Goal: Task Accomplishment & Management: Use online tool/utility

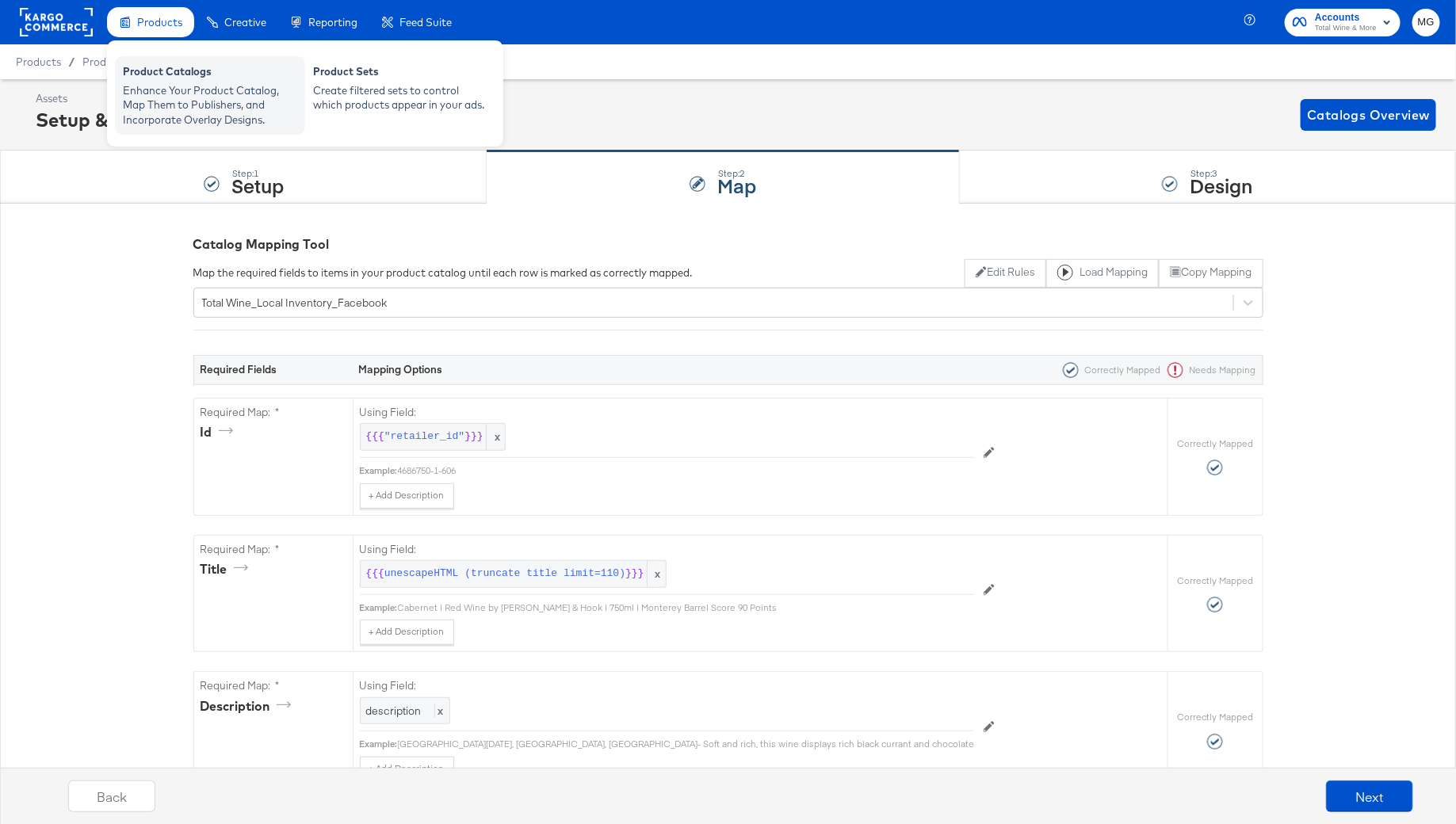
click at [178, 64] on div "Product Catalogs Enhance Your Product Catalog, Map Them to Publishers, and Inco…" at bounding box center [210, 95] width 190 height 78
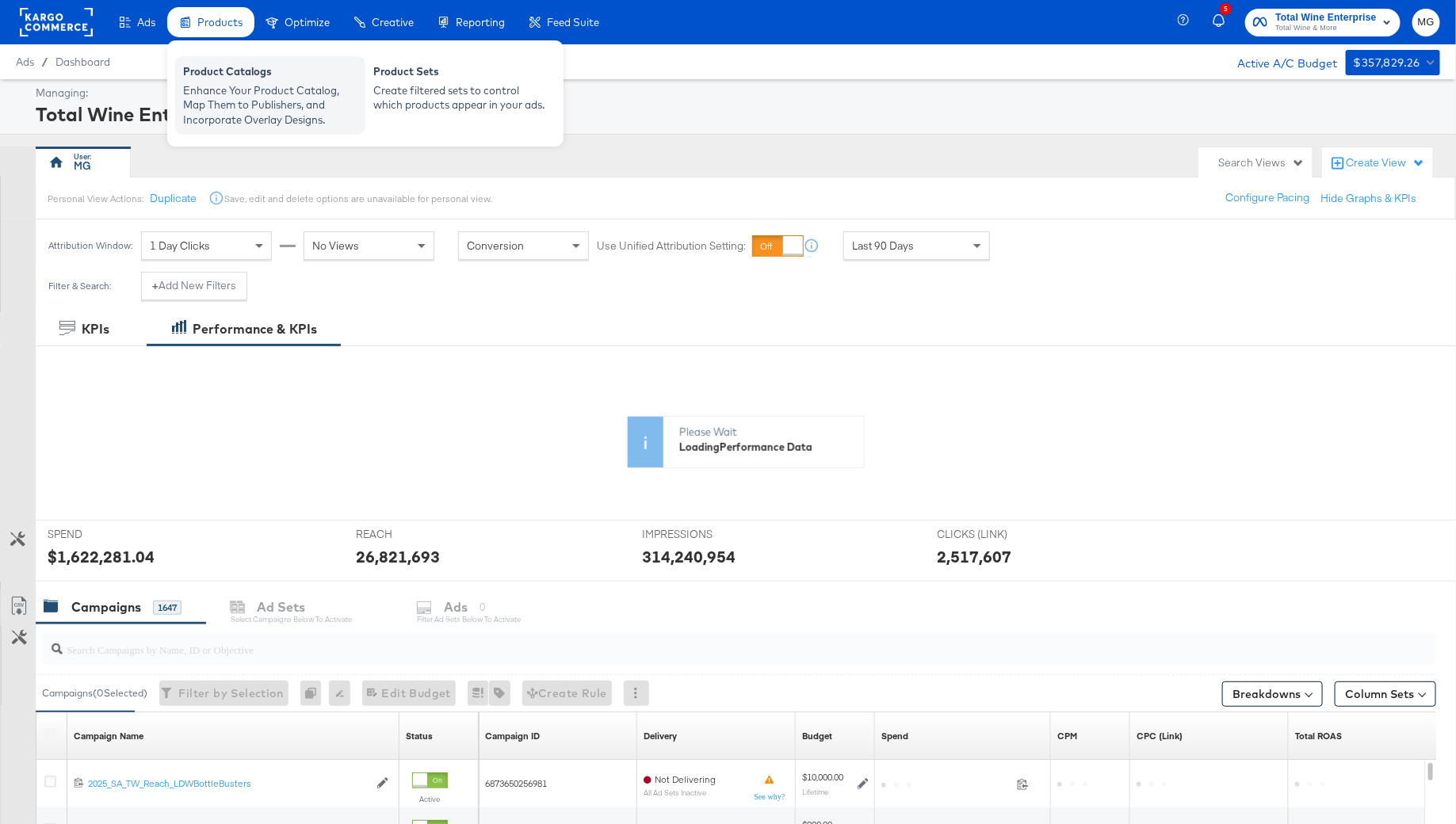
click at [219, 100] on div "Enhance Your Product Catalog, Map Them to Publishers, and Incorporate Overlay D…" at bounding box center [270, 105] width 175 height 44
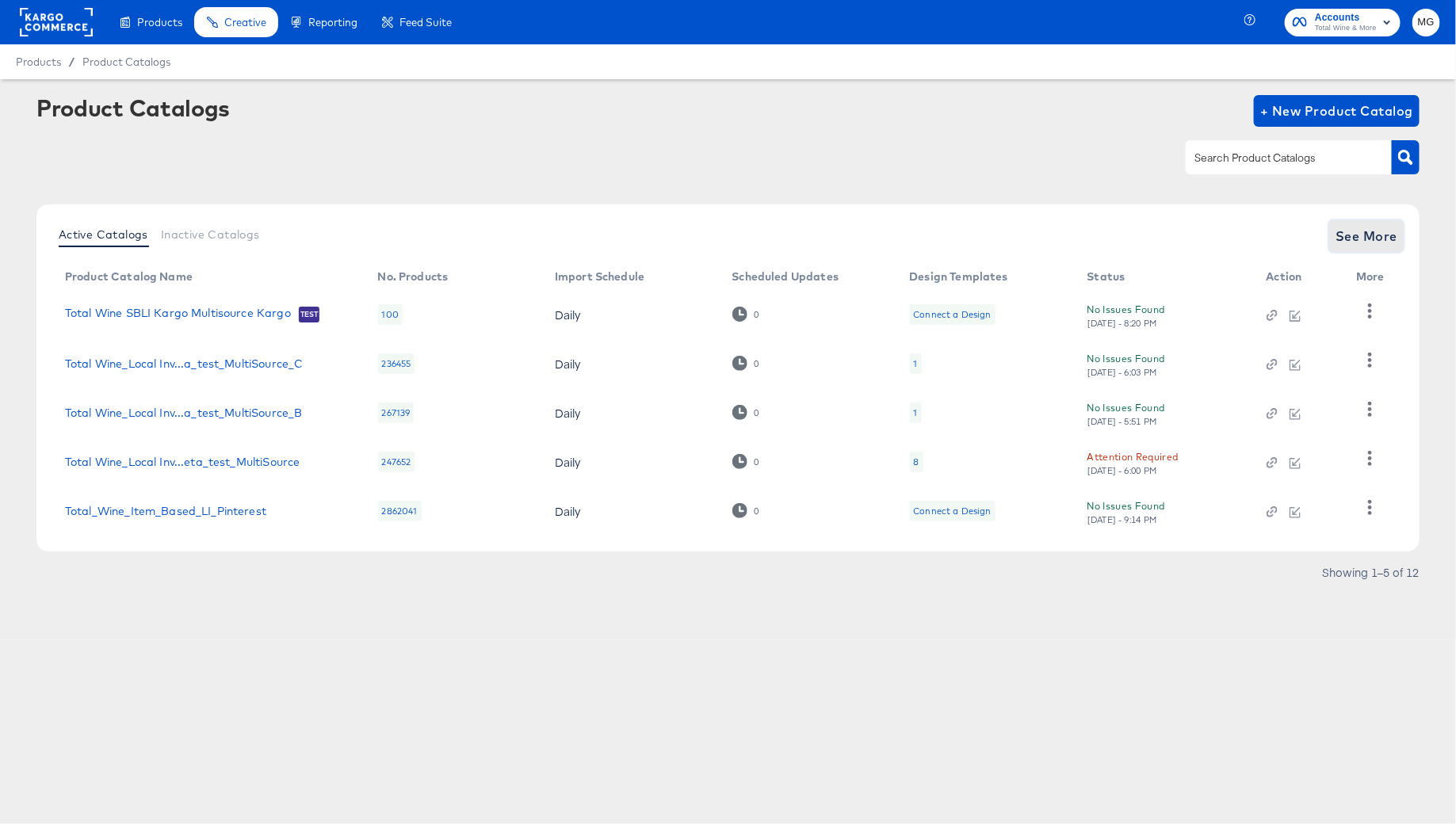
click at [1377, 230] on span "See More" at bounding box center [1367, 236] width 62 height 22
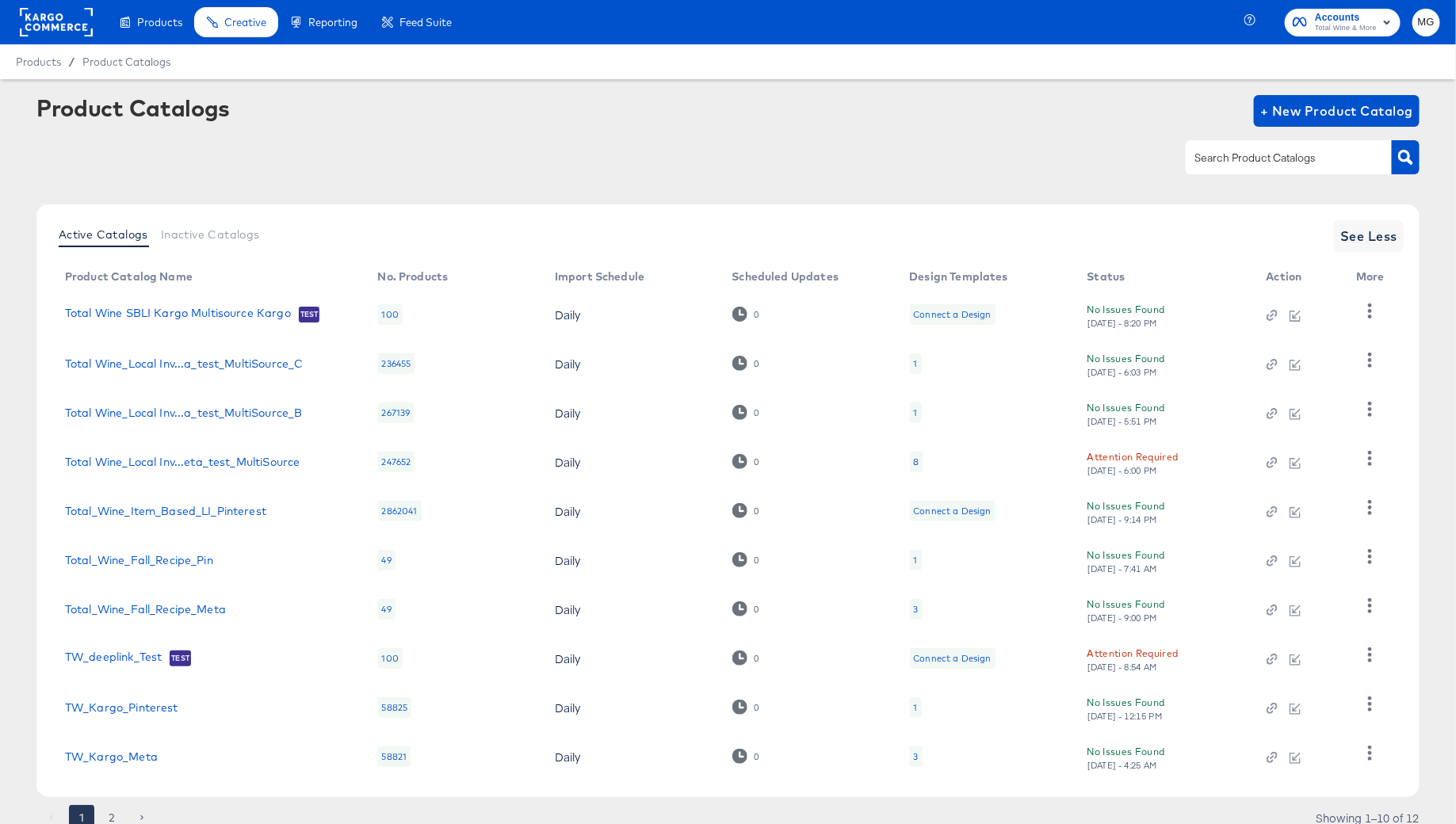
scroll to position [61, 0]
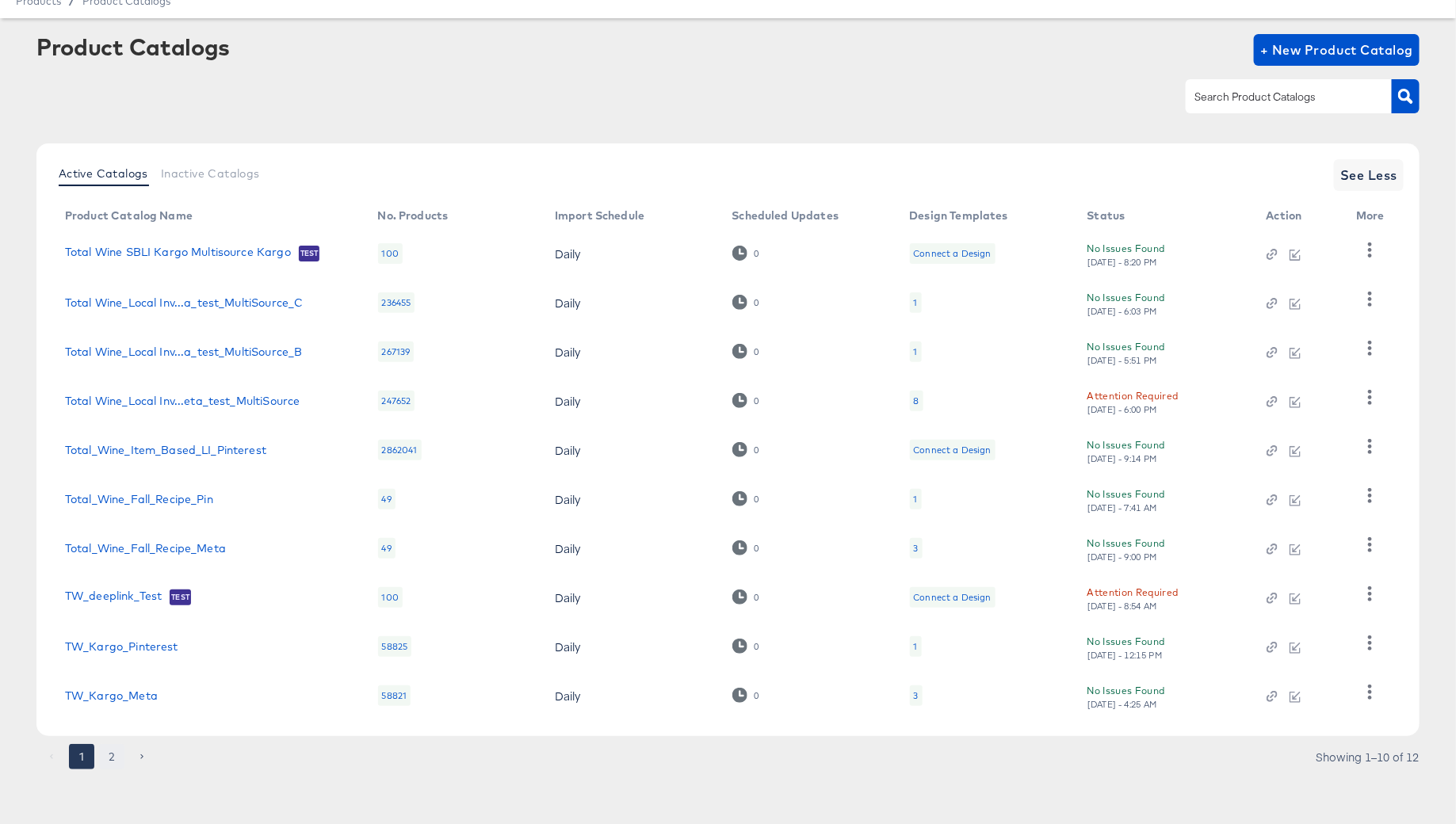
click at [111, 744] on button "2" at bounding box center [111, 756] width 25 height 25
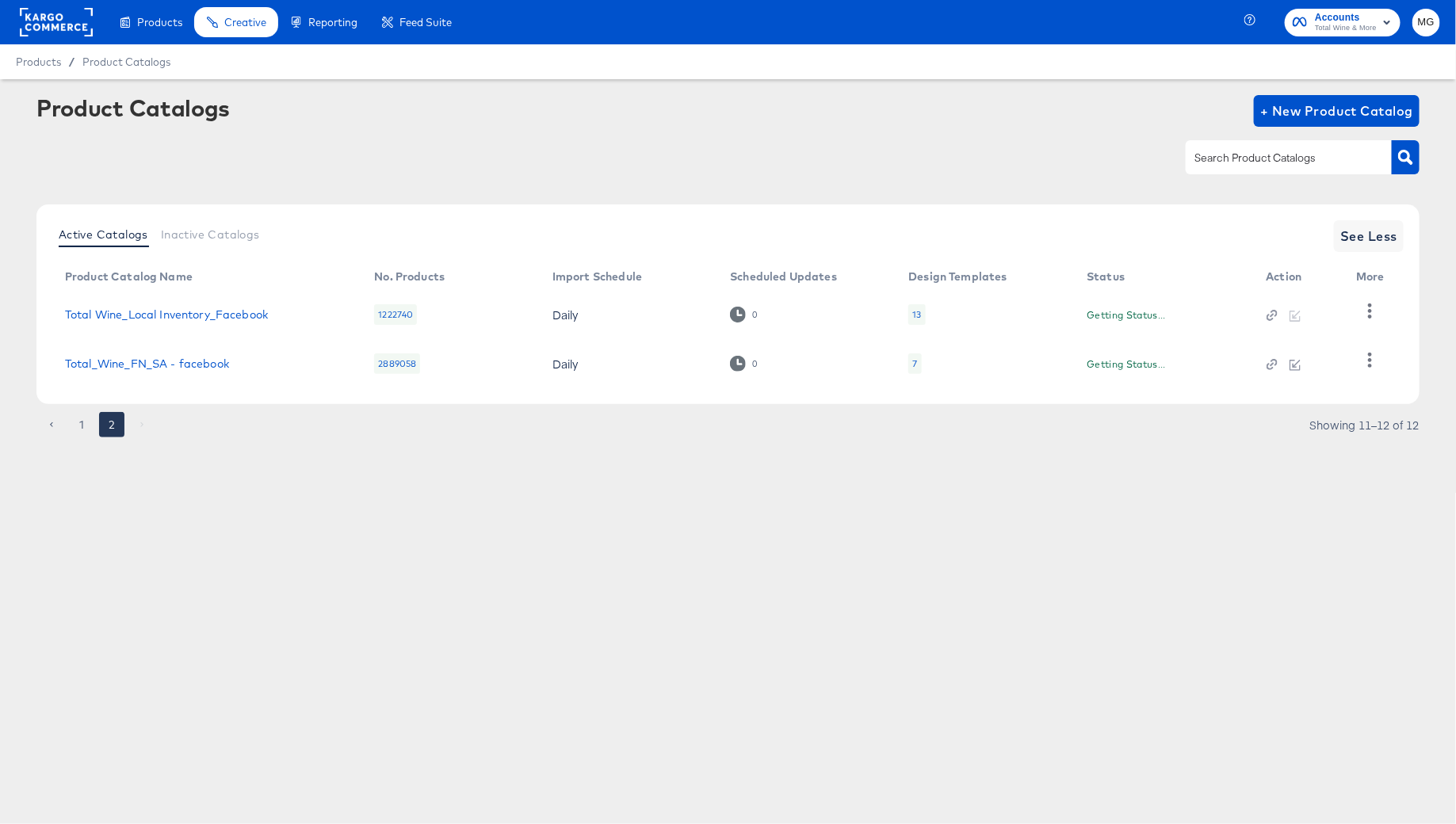
scroll to position [0, 0]
click at [207, 311] on link "Total Wine_Local Inventory_Facebook" at bounding box center [166, 315] width 203 height 13
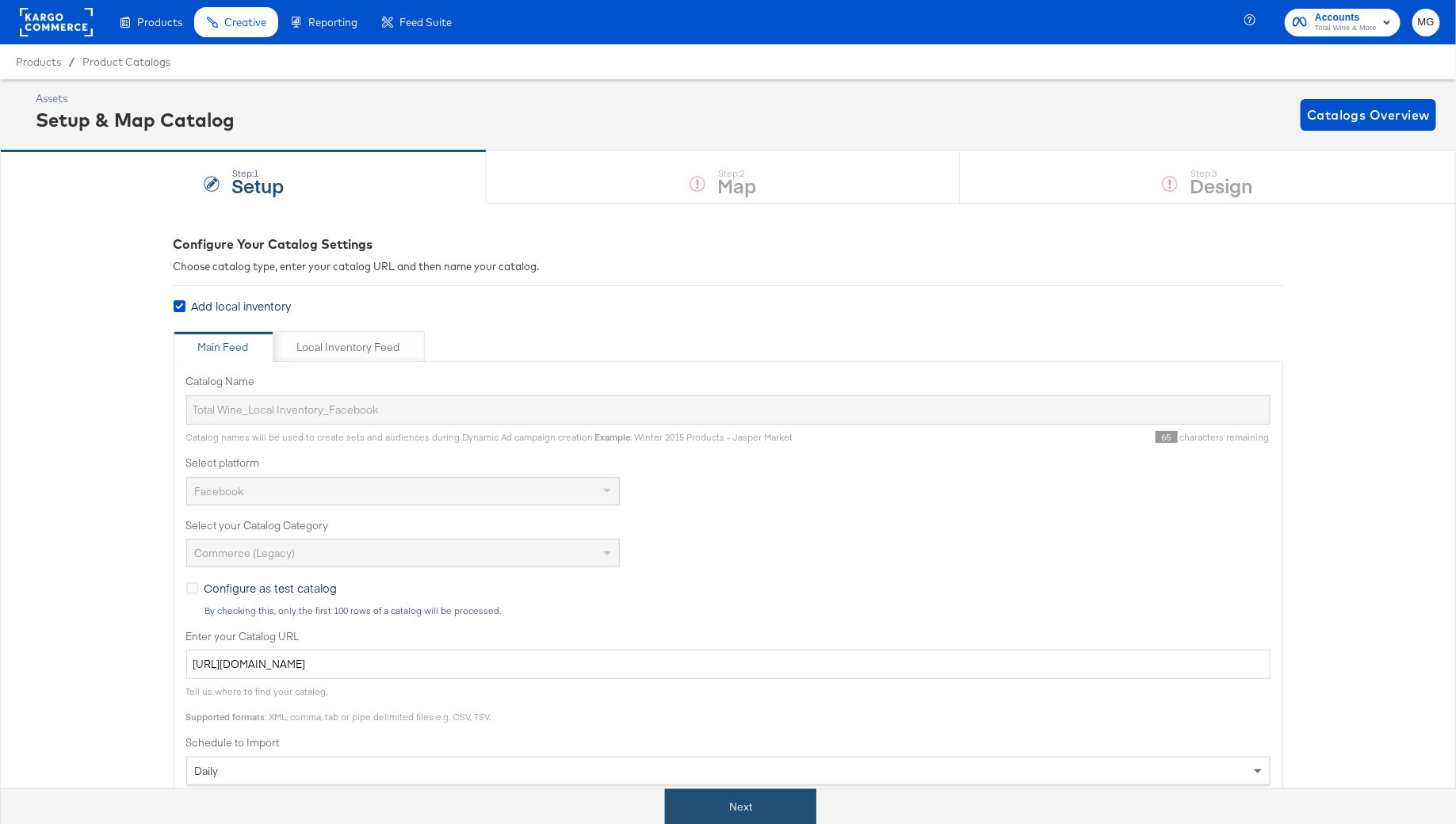
click at [749, 796] on button "Next" at bounding box center [741, 807] width 152 height 36
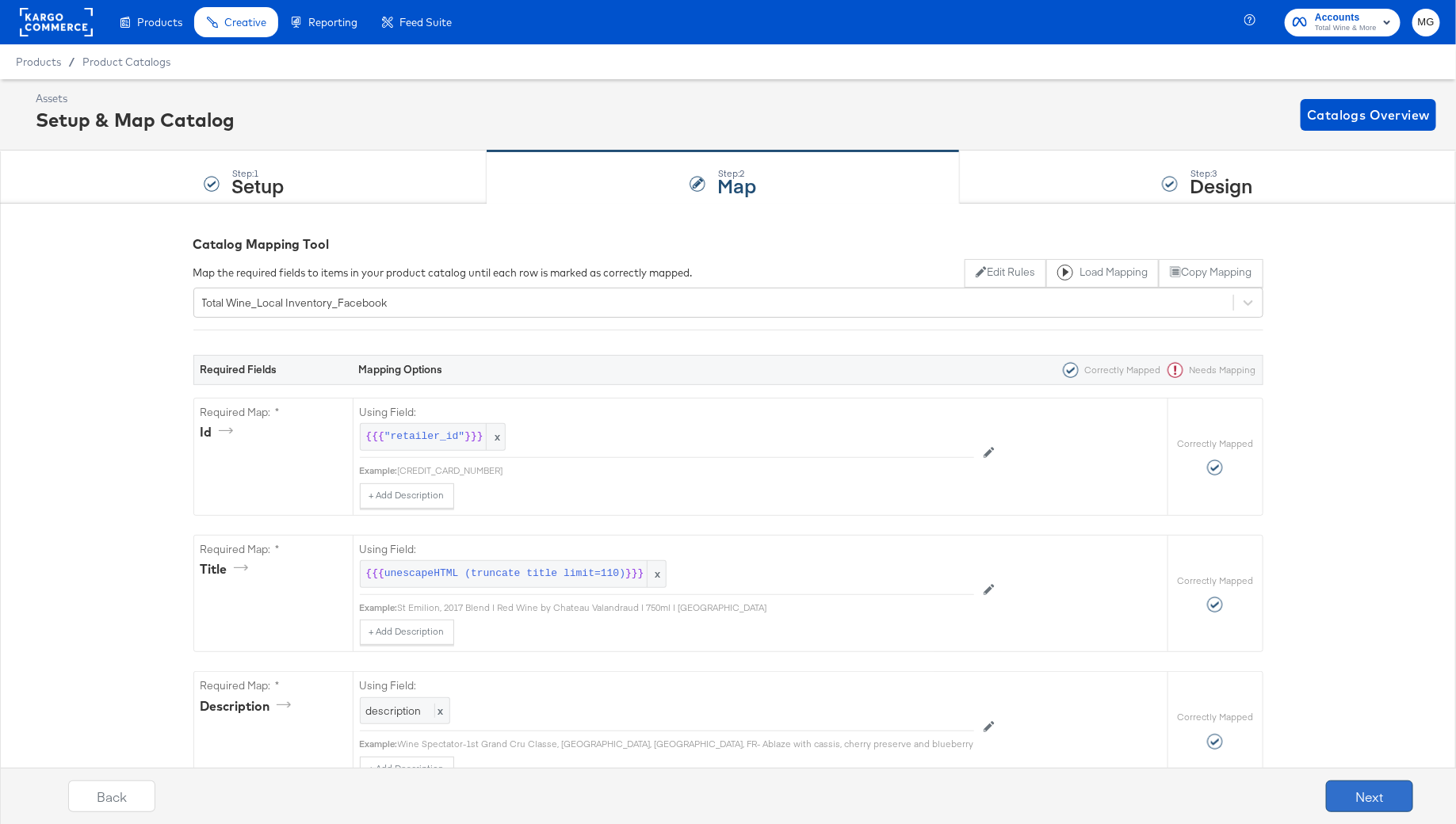
click at [1356, 800] on button "Next" at bounding box center [1369, 796] width 87 height 32
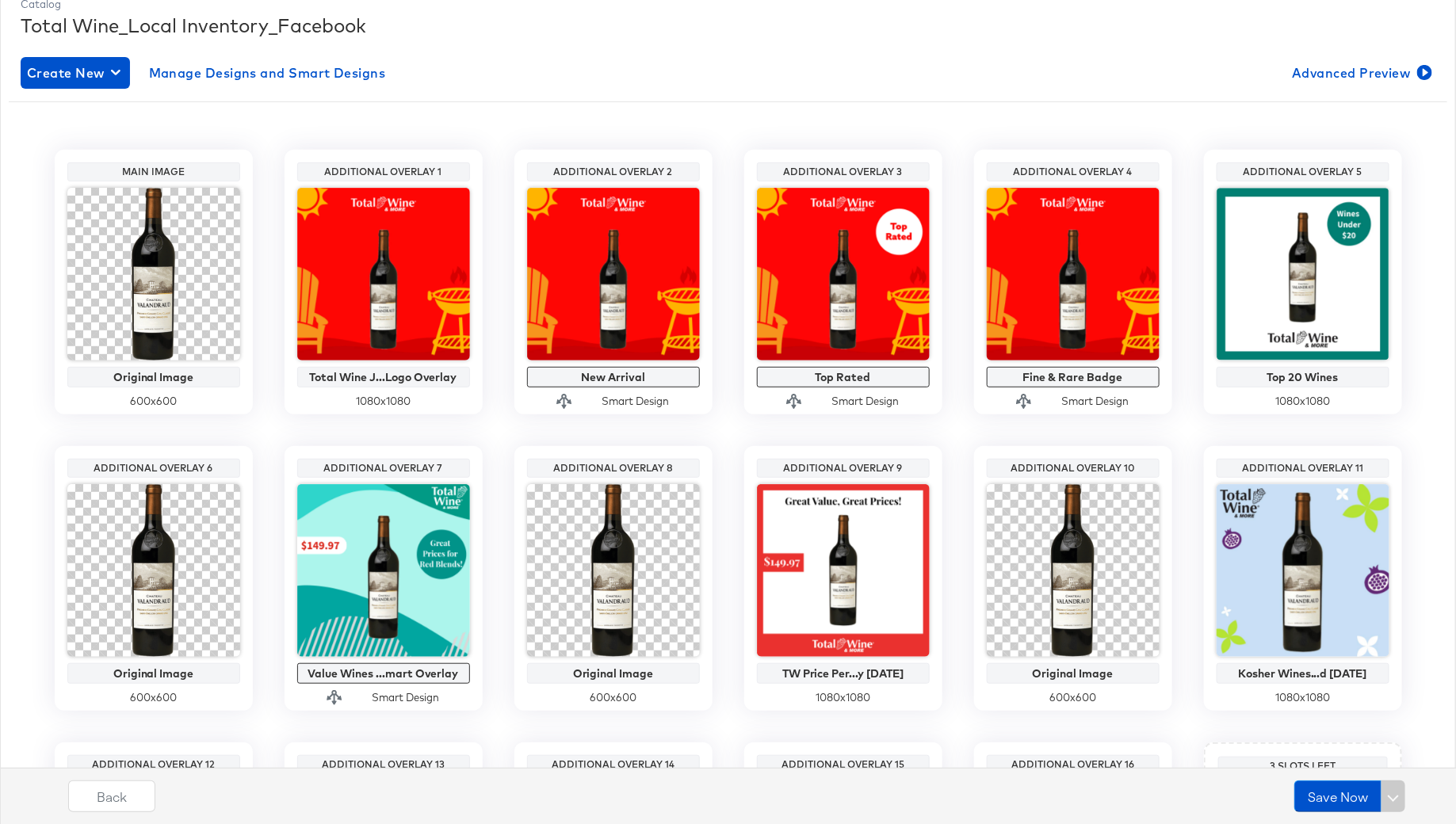
scroll to position [523, 0]
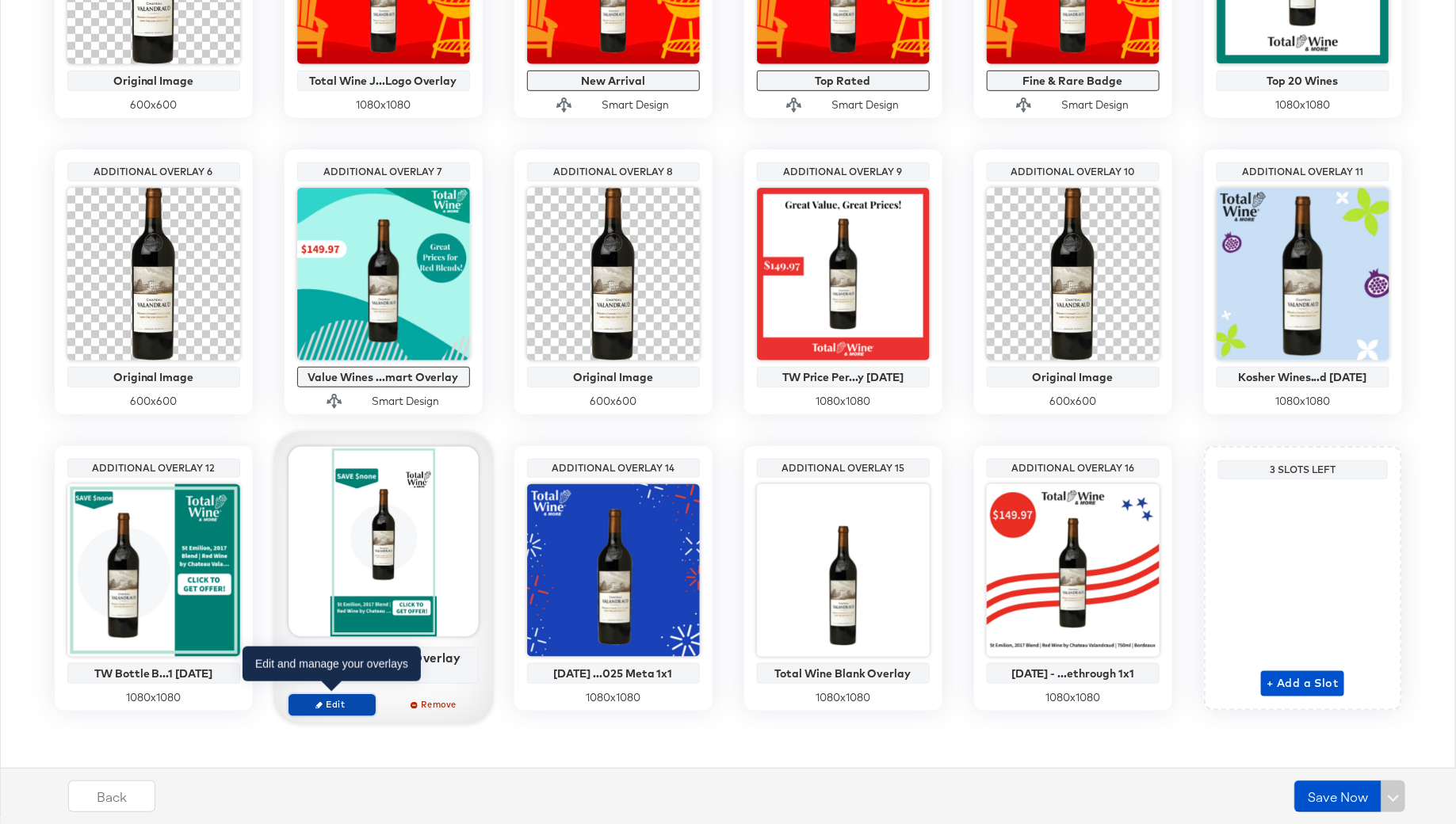
click at [333, 705] on span "Edit" at bounding box center [331, 705] width 73 height 12
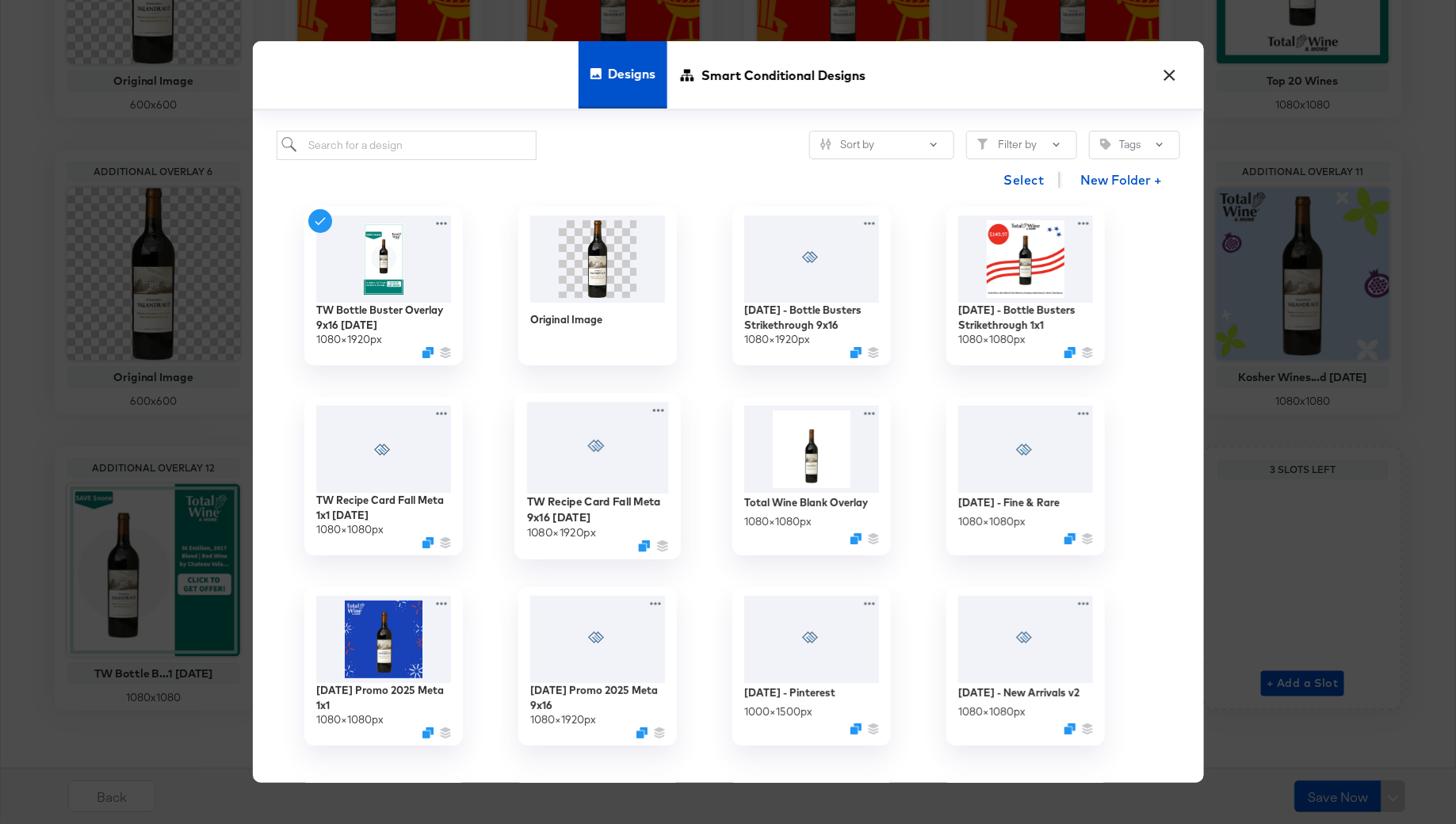
scroll to position [0, 0]
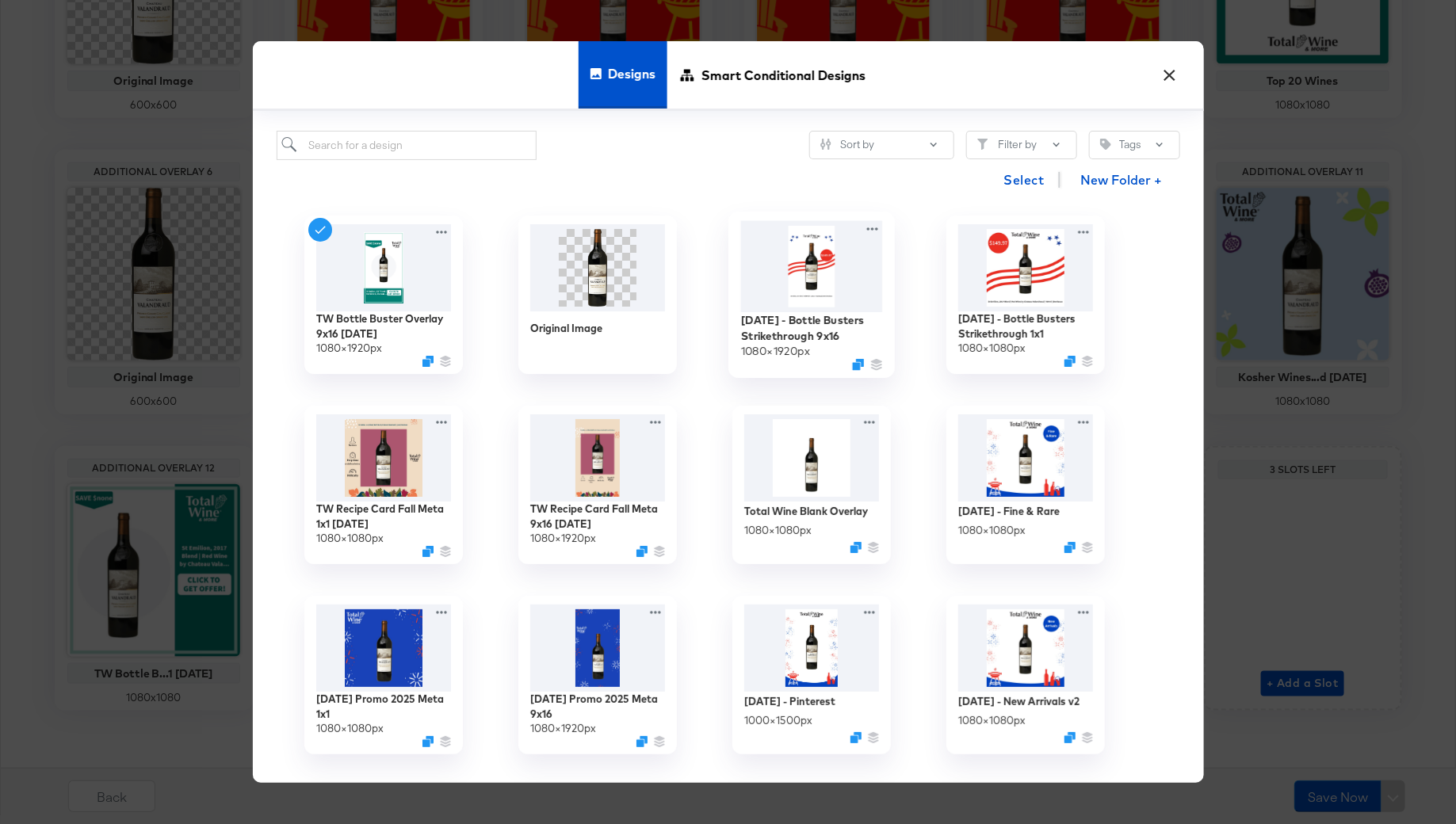
click at [831, 266] on img at bounding box center [811, 267] width 142 height 91
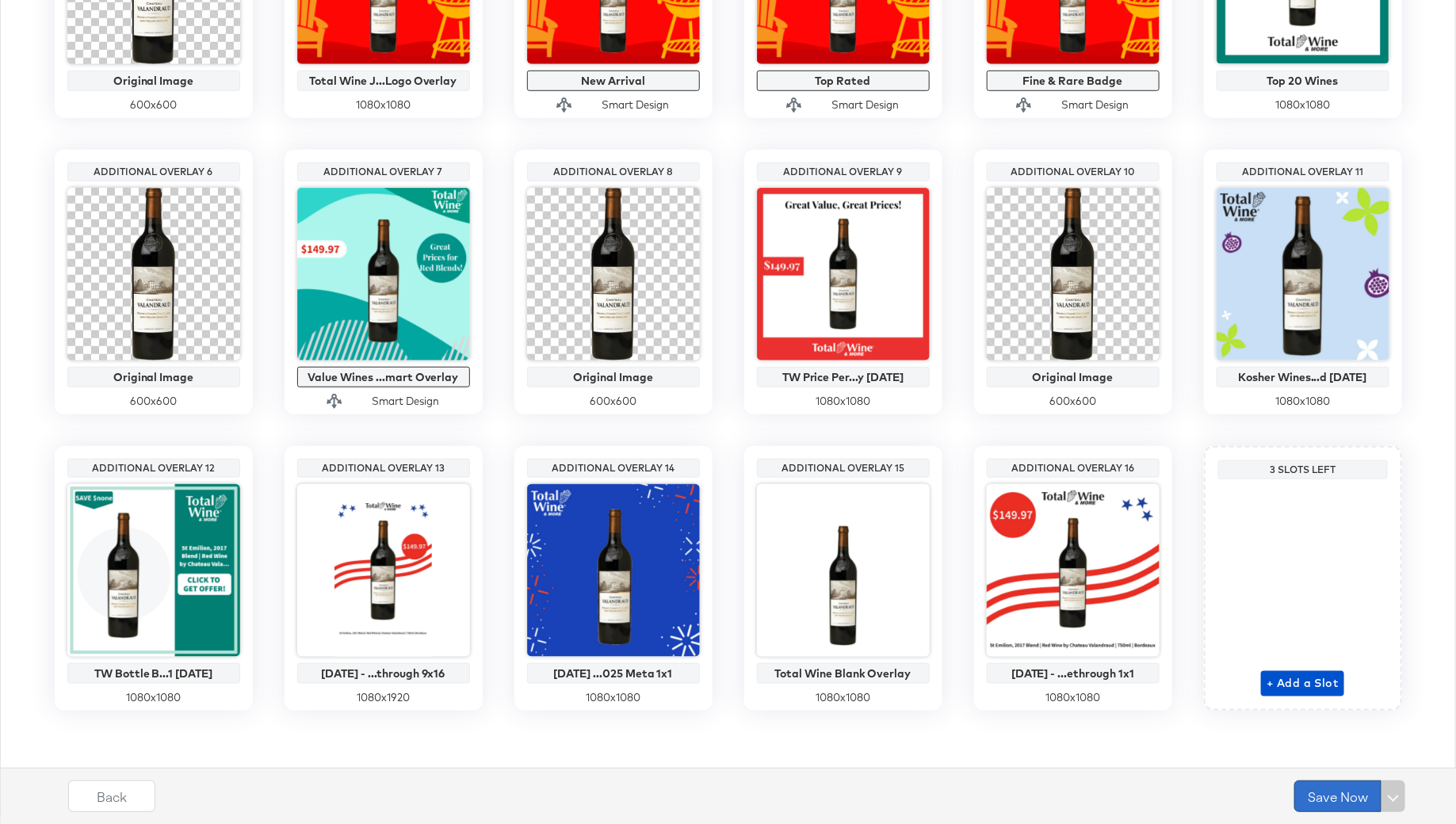
click at [1333, 795] on button "Save Now" at bounding box center [1338, 796] width 87 height 32
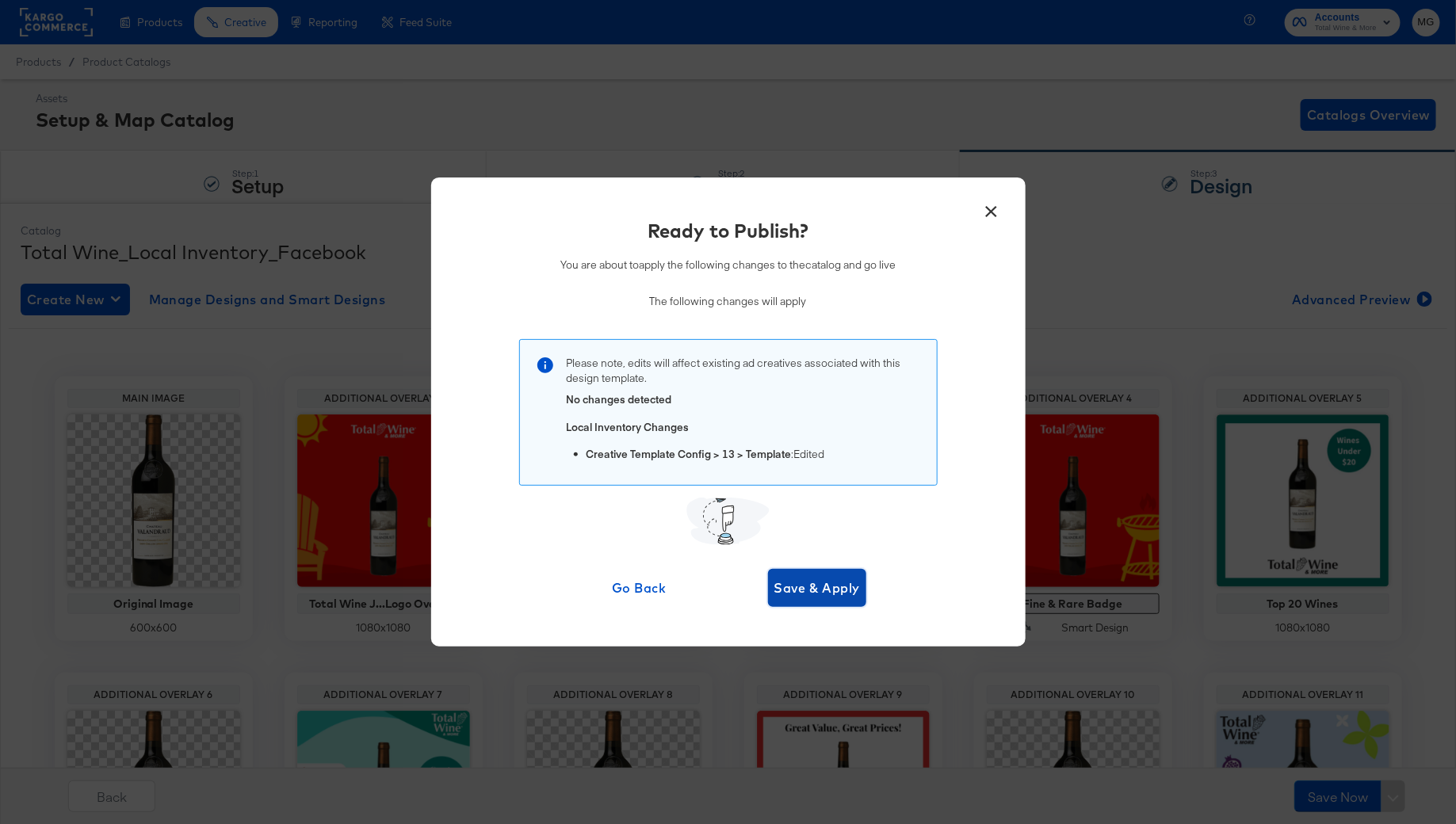
click at [789, 580] on span "Save & Apply" at bounding box center [818, 587] width 87 height 22
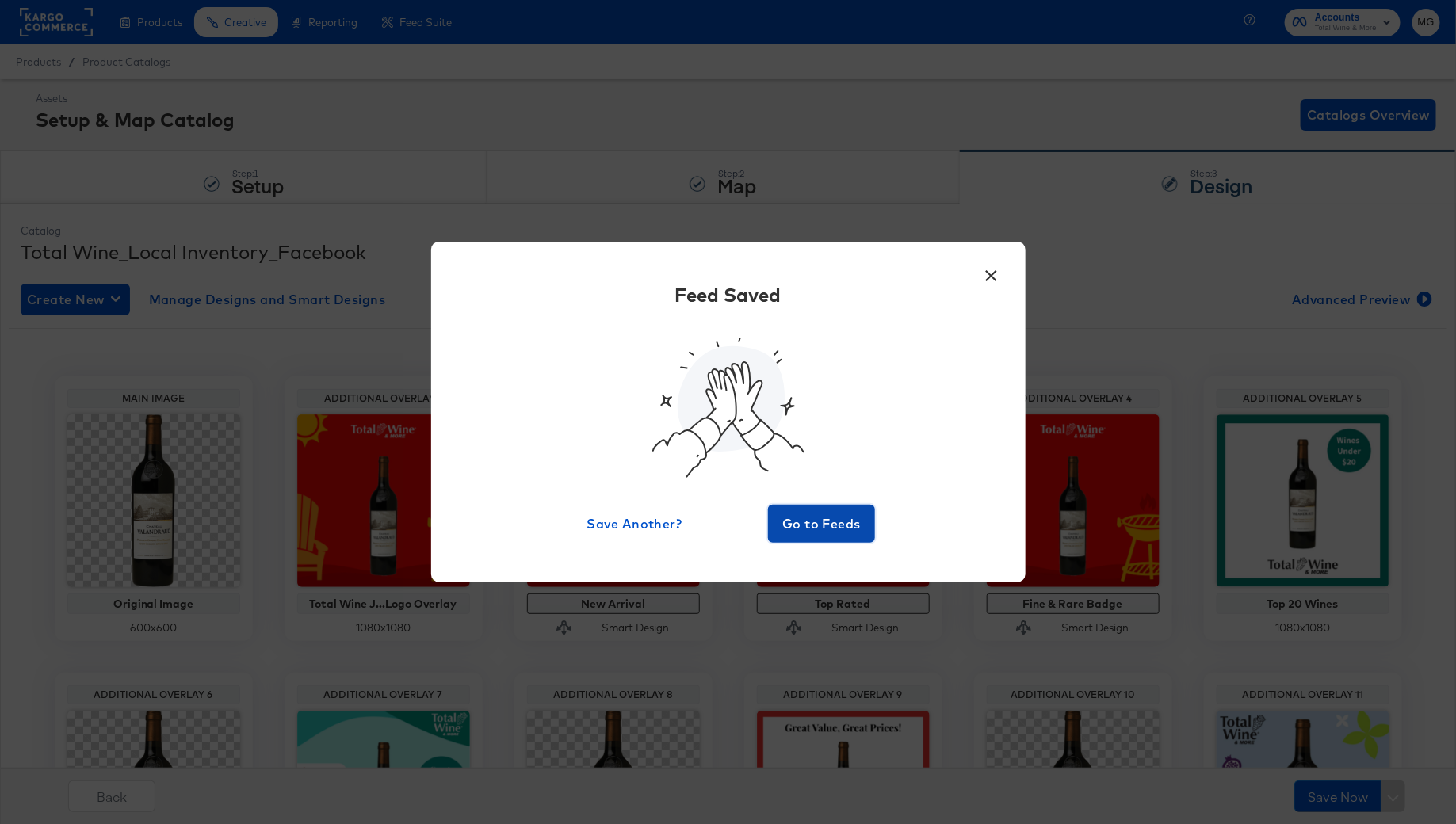
click at [846, 521] on span "Go to Feeds" at bounding box center [822, 523] width 95 height 22
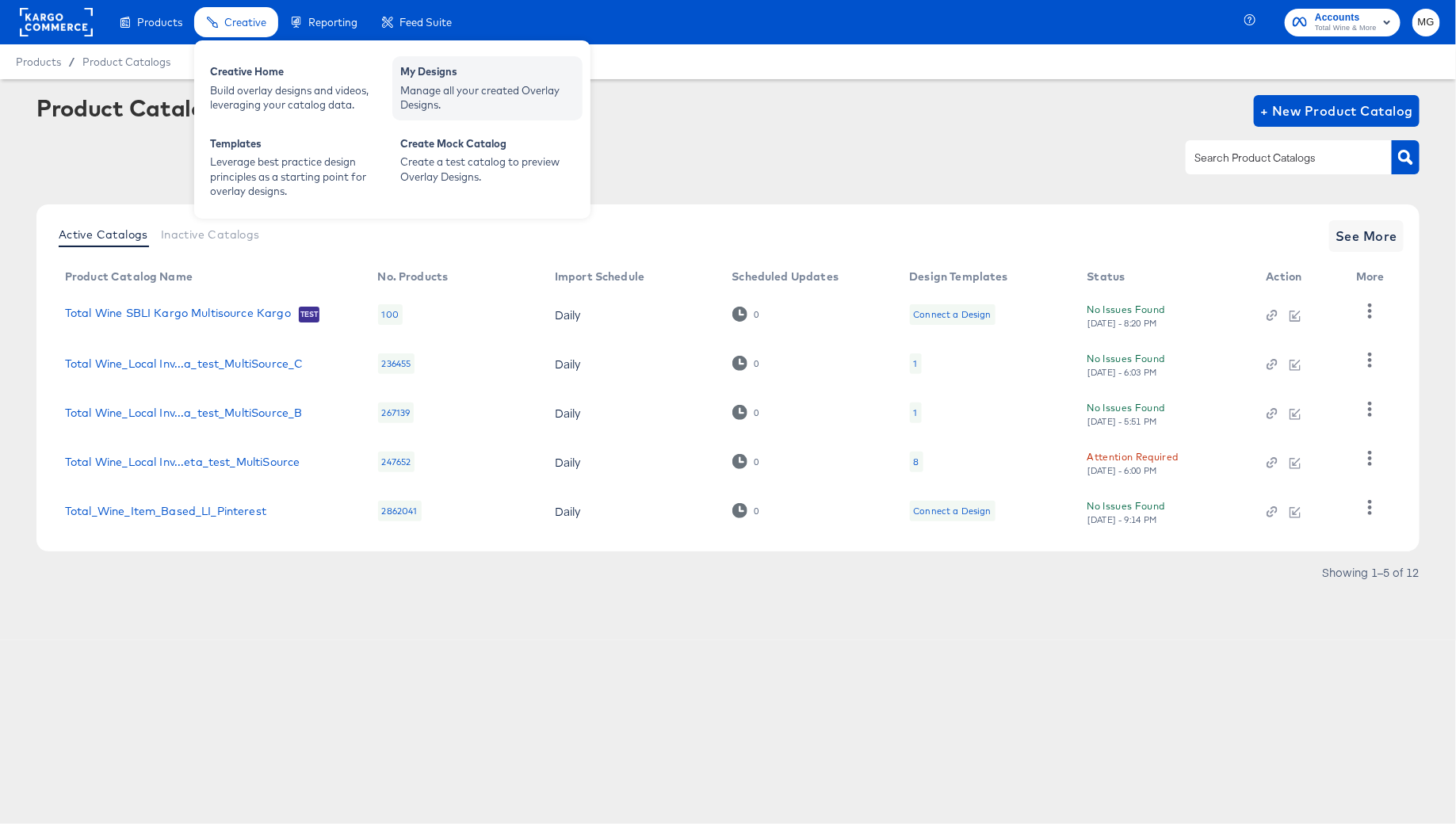
click at [496, 113] on div "My Designs Manage all your created Overlay Designs." at bounding box center [487, 88] width 190 height 64
click at [422, 88] on div "Manage all your created Overlay Designs." at bounding box center [487, 98] width 175 height 29
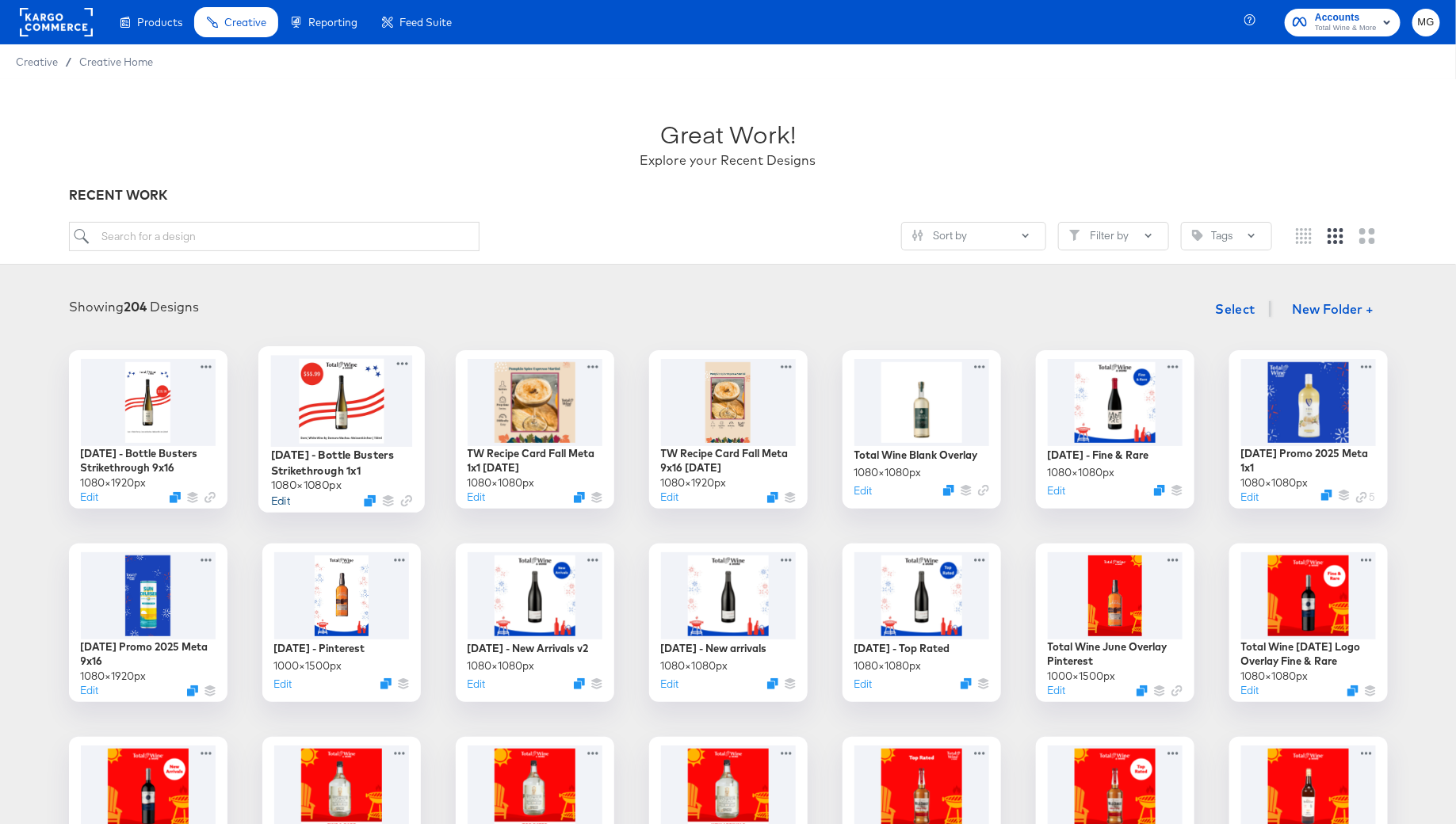
click at [287, 496] on button "Edit" at bounding box center [279, 500] width 19 height 15
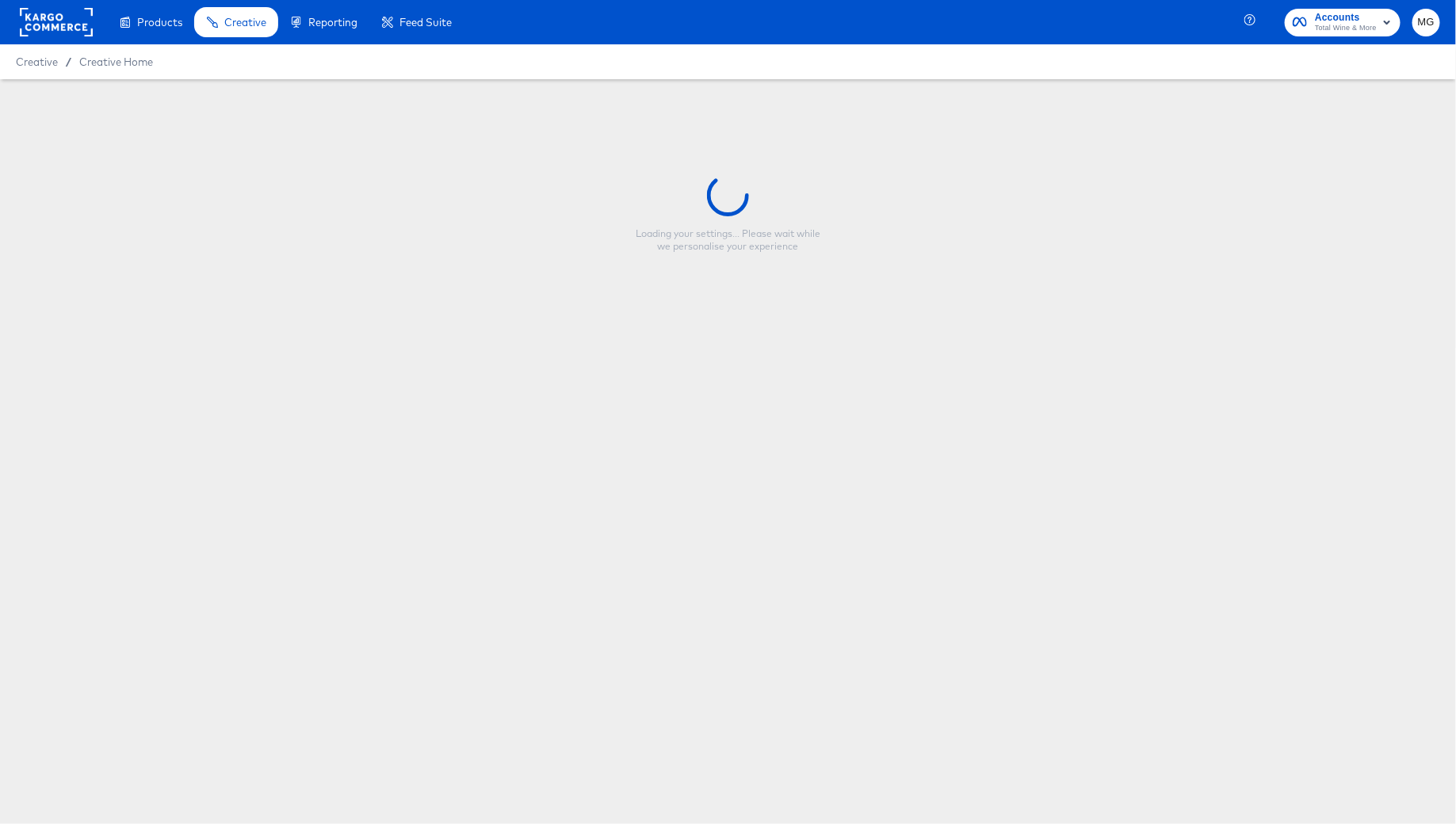
type input "[DATE] - Bottle Busters Strikethrough 1x1"
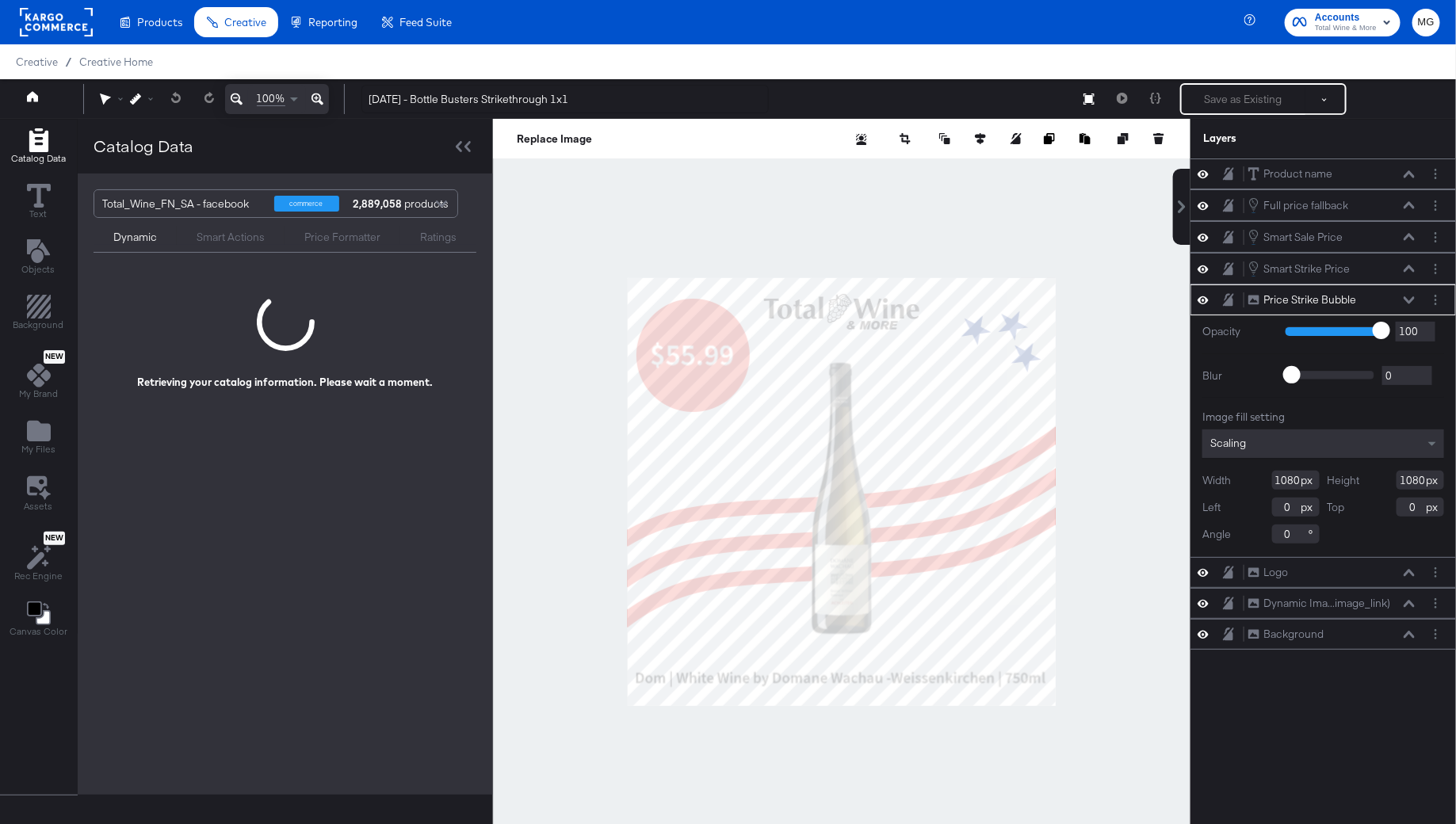
click at [1102, 590] on div at bounding box center [841, 492] width 698 height 746
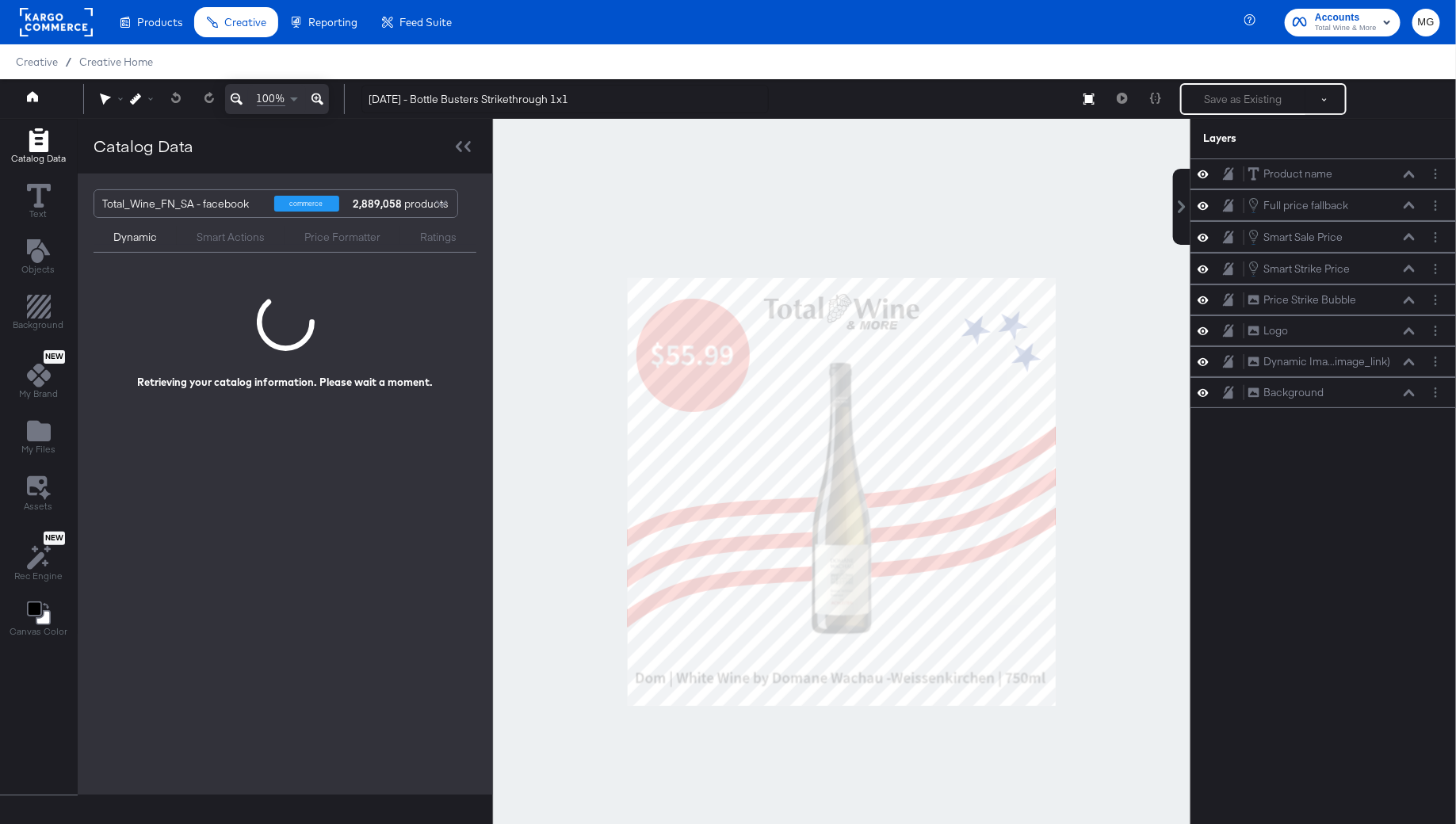
click at [225, 236] on div "Smart Actions" at bounding box center [231, 237] width 69 height 15
click at [333, 241] on div "Price Formatter" at bounding box center [342, 237] width 76 height 15
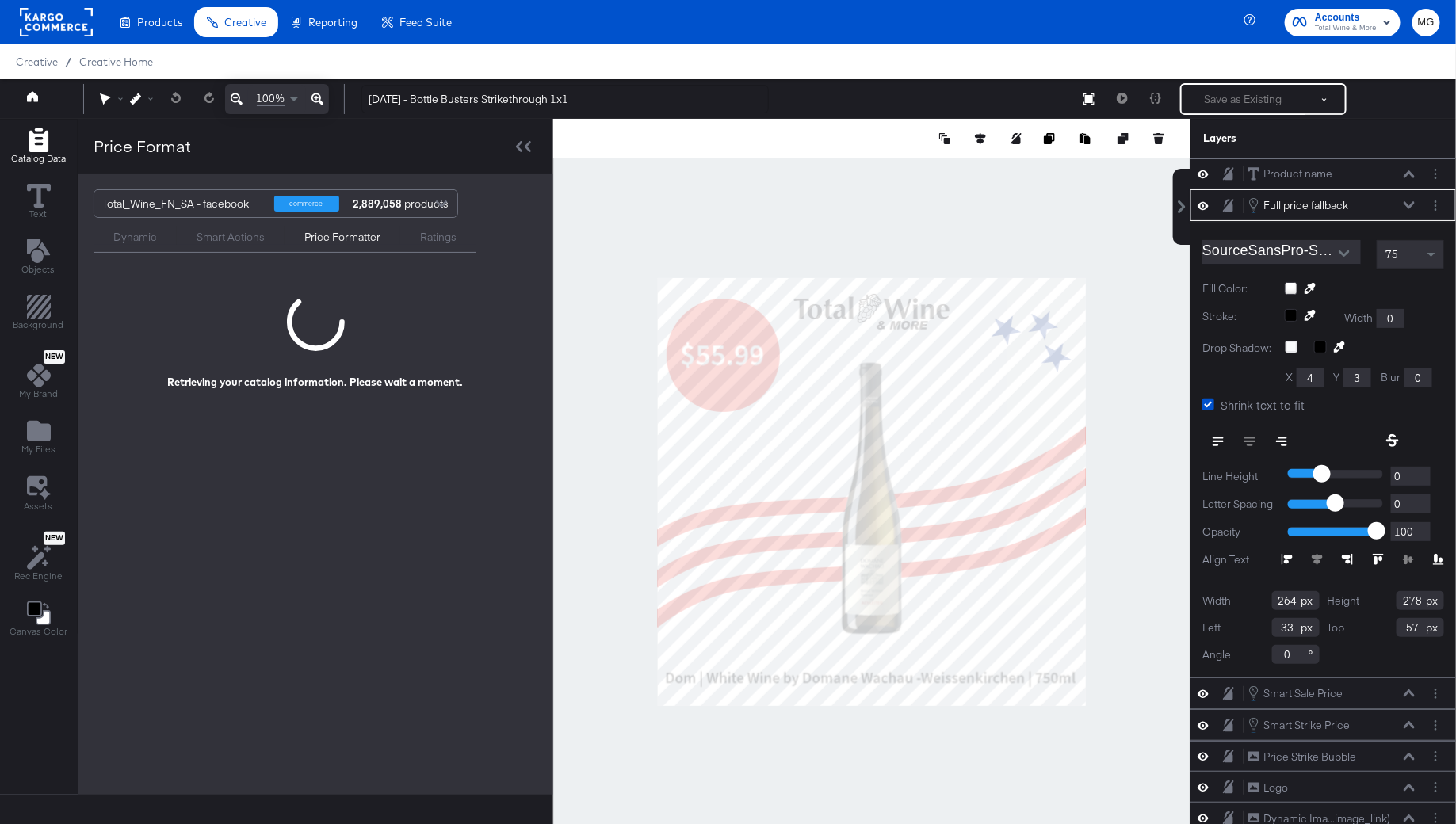
click at [1408, 202] on icon at bounding box center [1409, 205] width 11 height 7
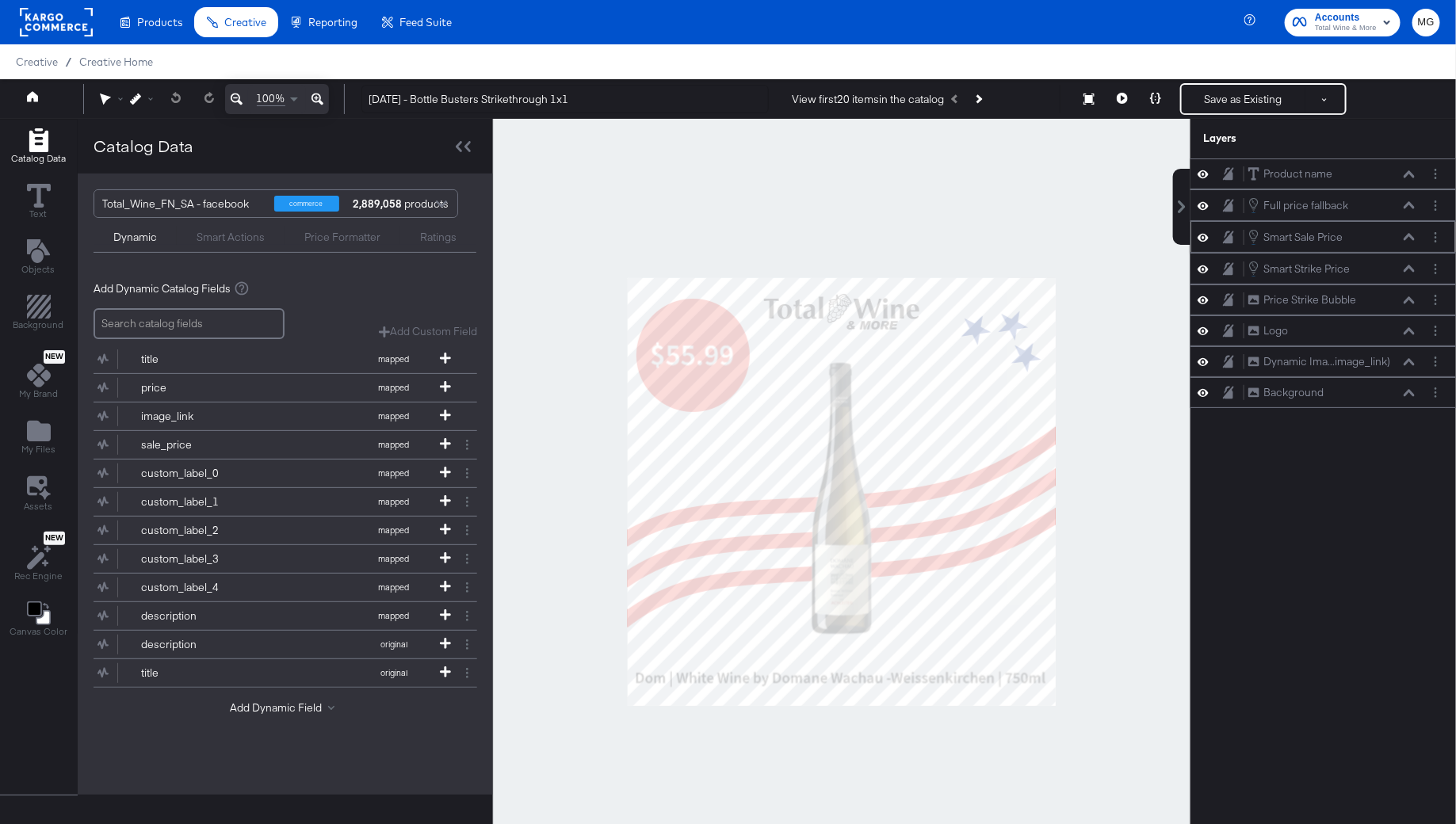
click at [1412, 236] on icon at bounding box center [1409, 237] width 11 height 8
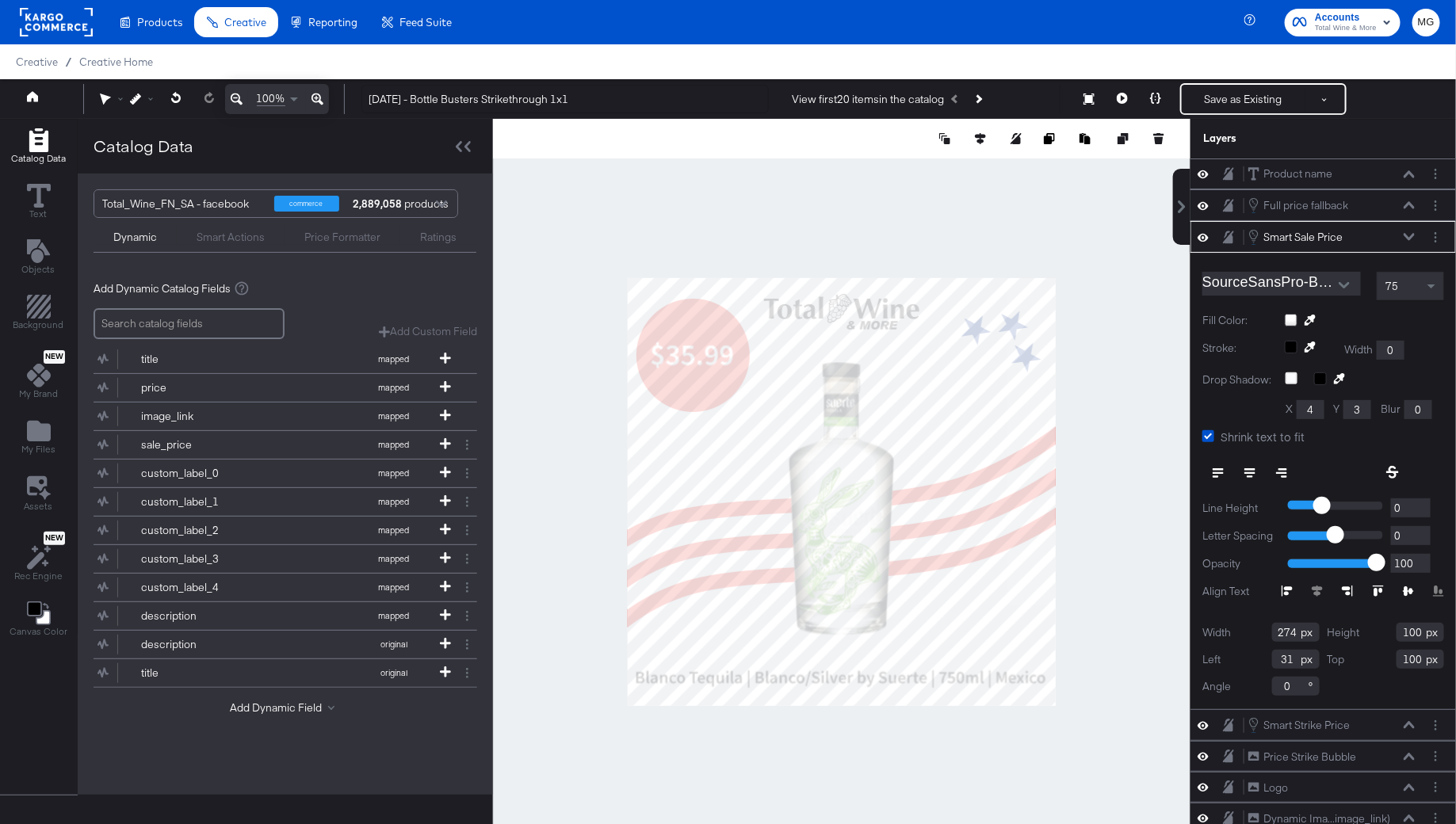
scroll to position [16, 0]
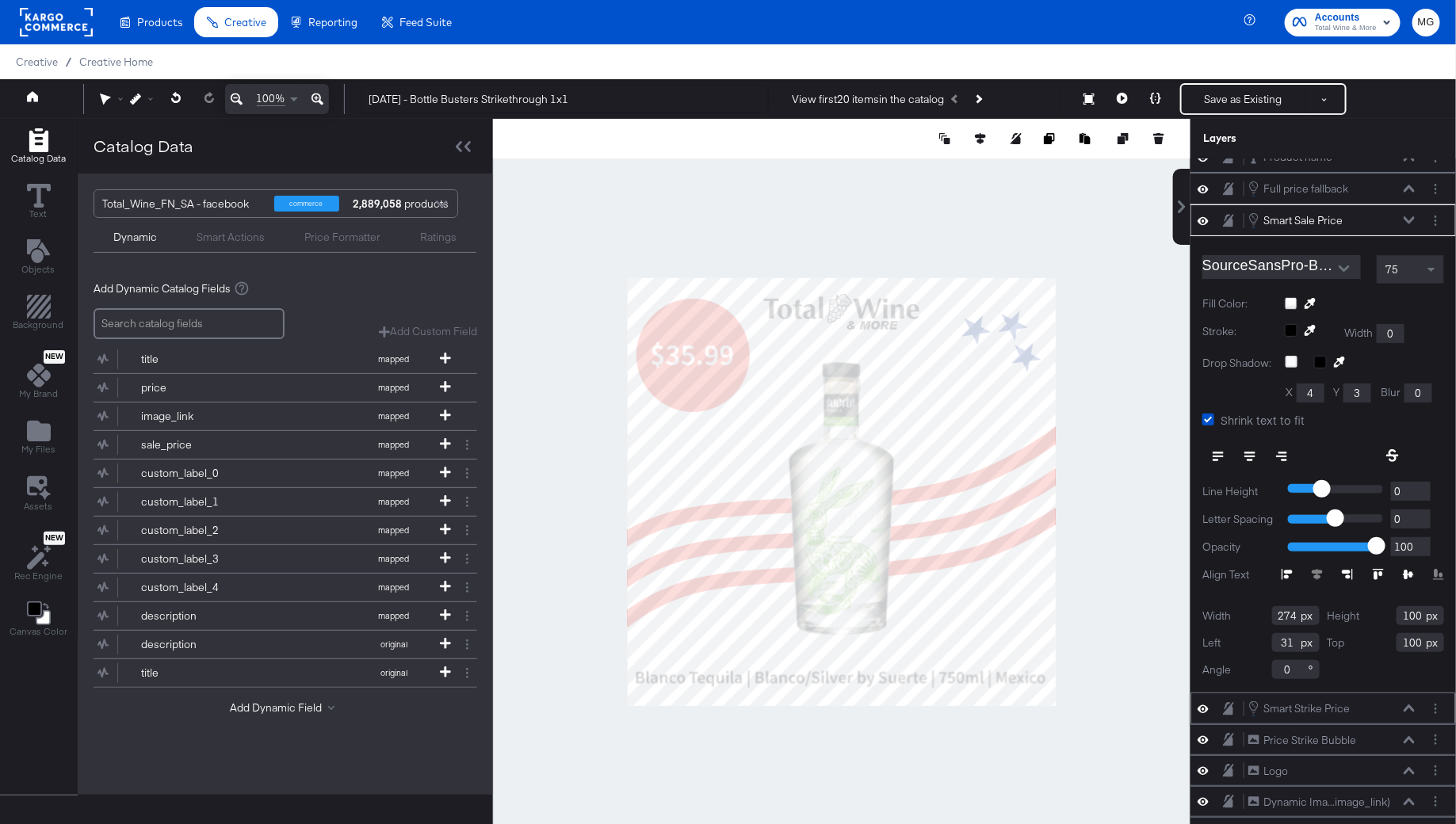
click at [1410, 704] on icon at bounding box center [1409, 708] width 11 height 8
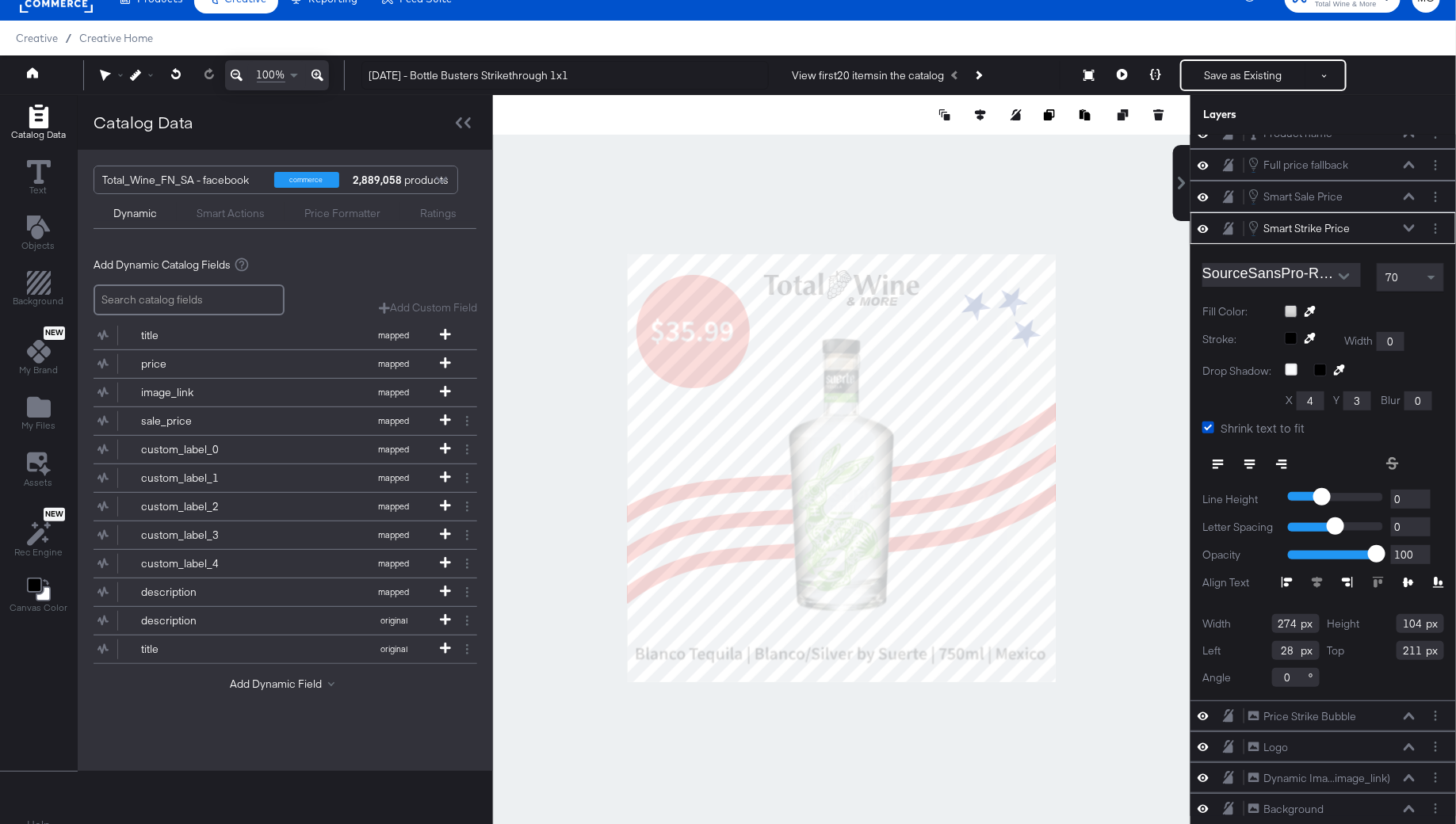
scroll to position [40, 0]
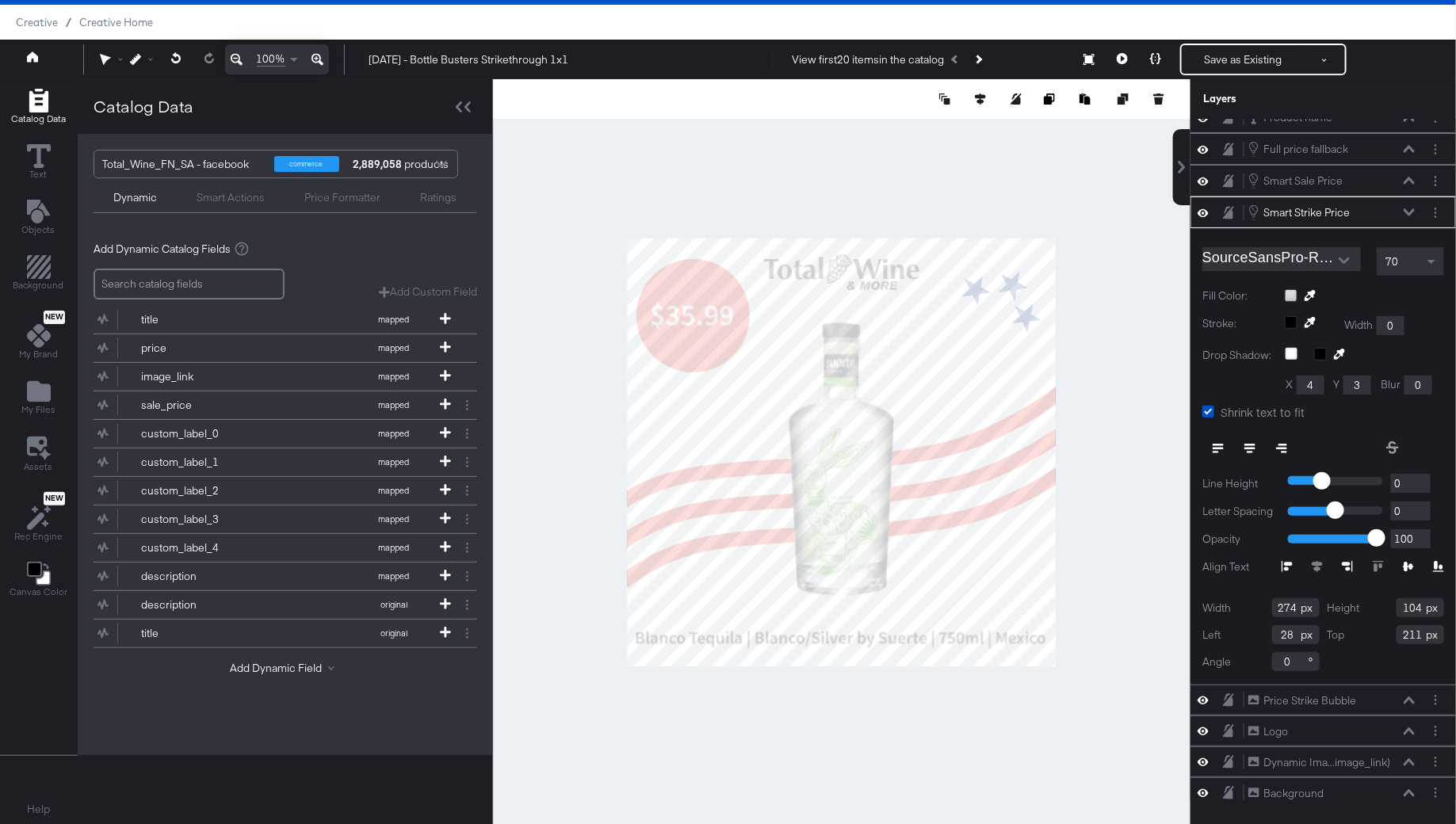
click at [227, 204] on div "Dynamic Smart Actions Price Formatter Ratings" at bounding box center [285, 196] width 383 height 35
click at [214, 195] on div "Smart Actions" at bounding box center [231, 197] width 69 height 15
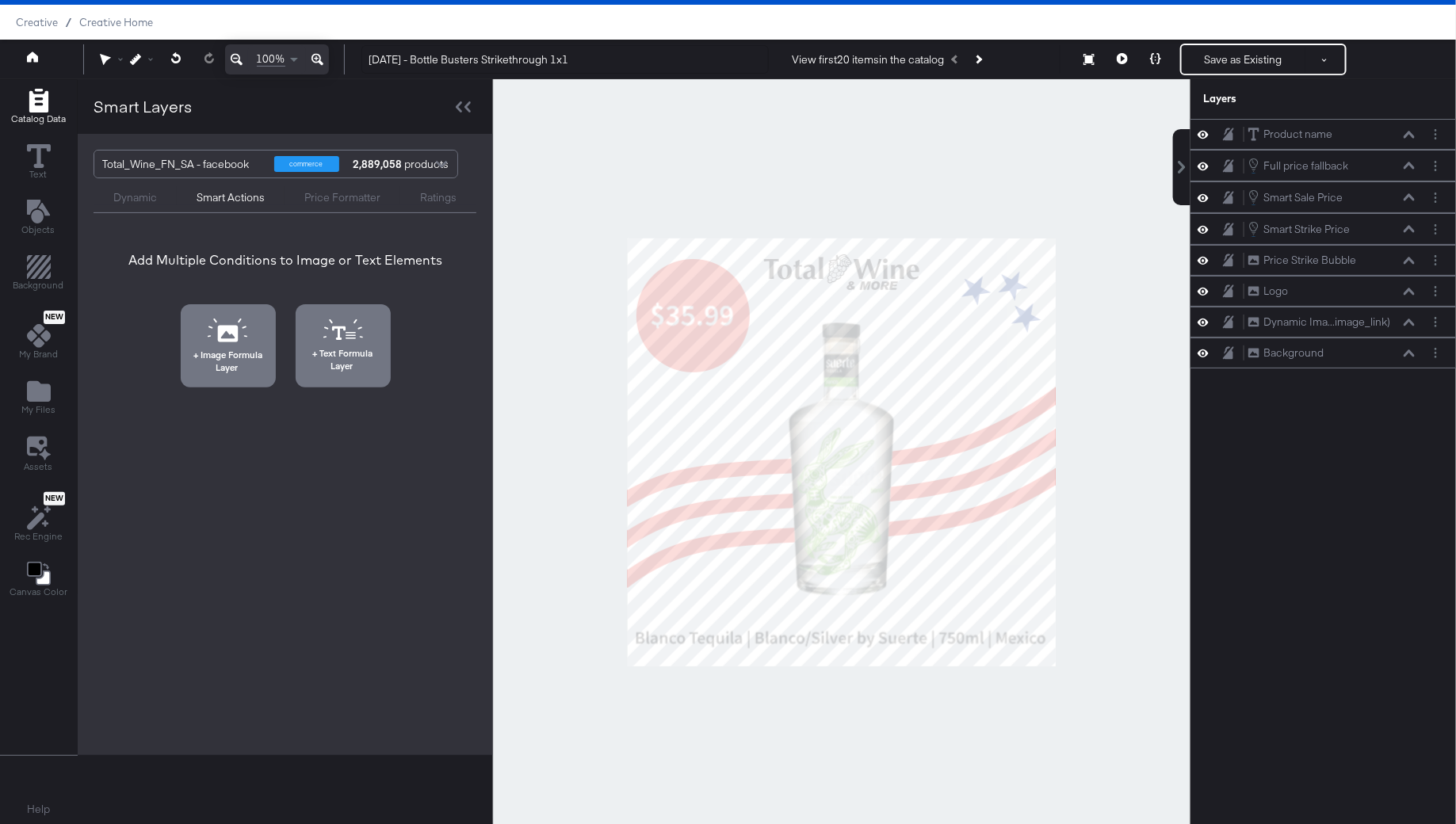
scroll to position [0, 0]
click at [318, 198] on div "Price Formatter" at bounding box center [342, 197] width 76 height 15
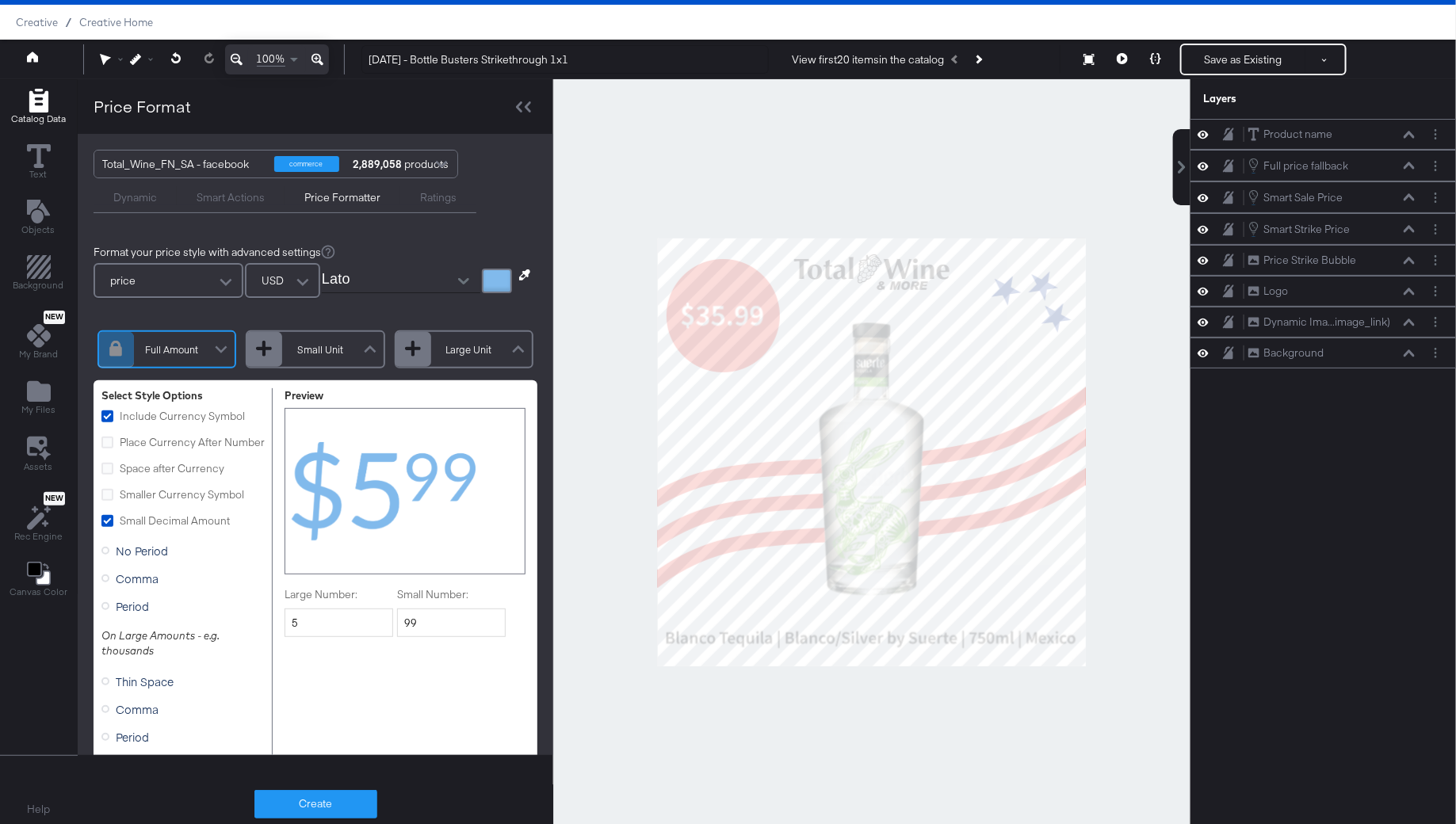
click at [451, 196] on div "Ratings" at bounding box center [438, 197] width 37 height 15
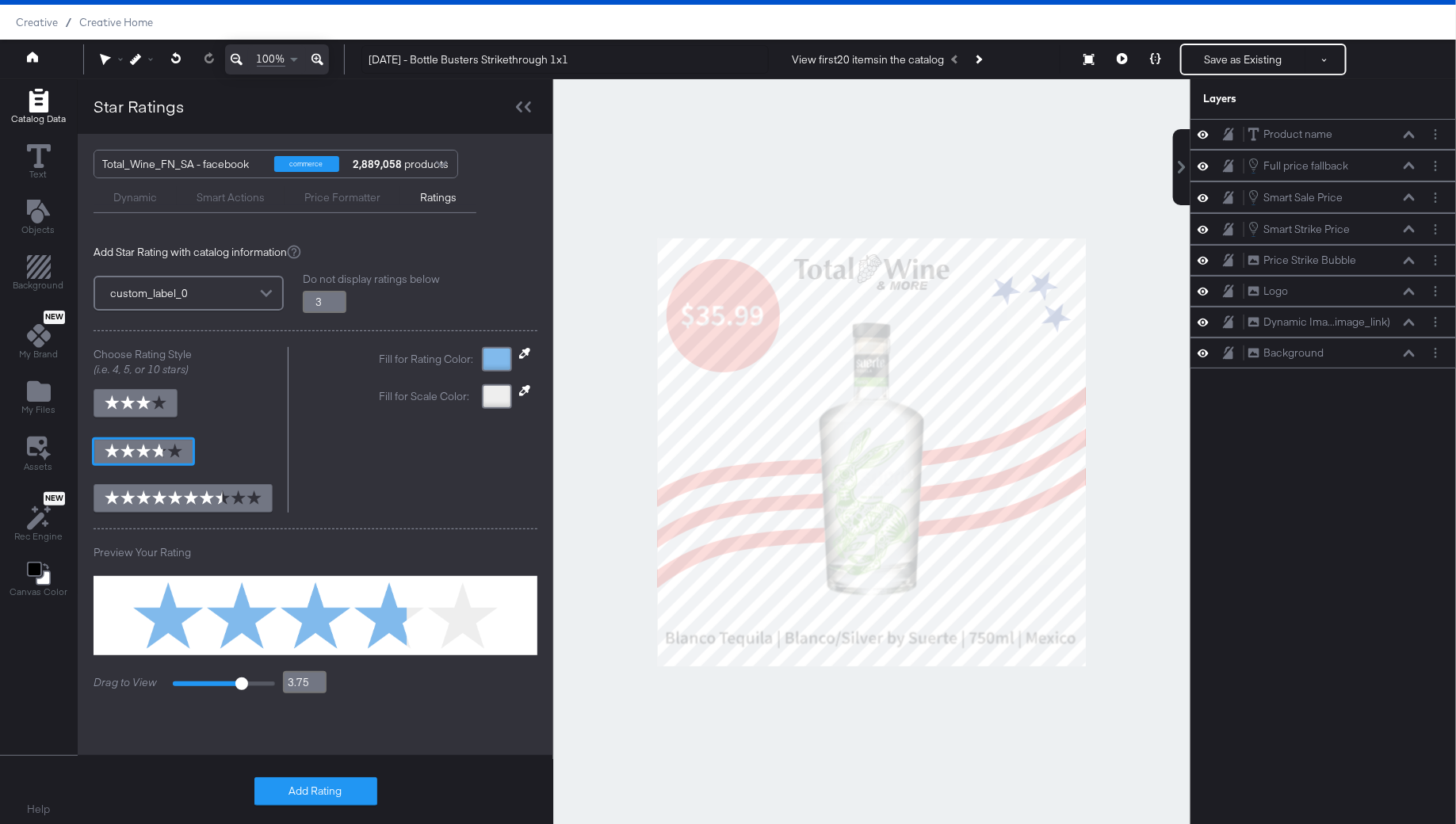
click at [116, 204] on div "Dynamic" at bounding box center [135, 197] width 43 height 15
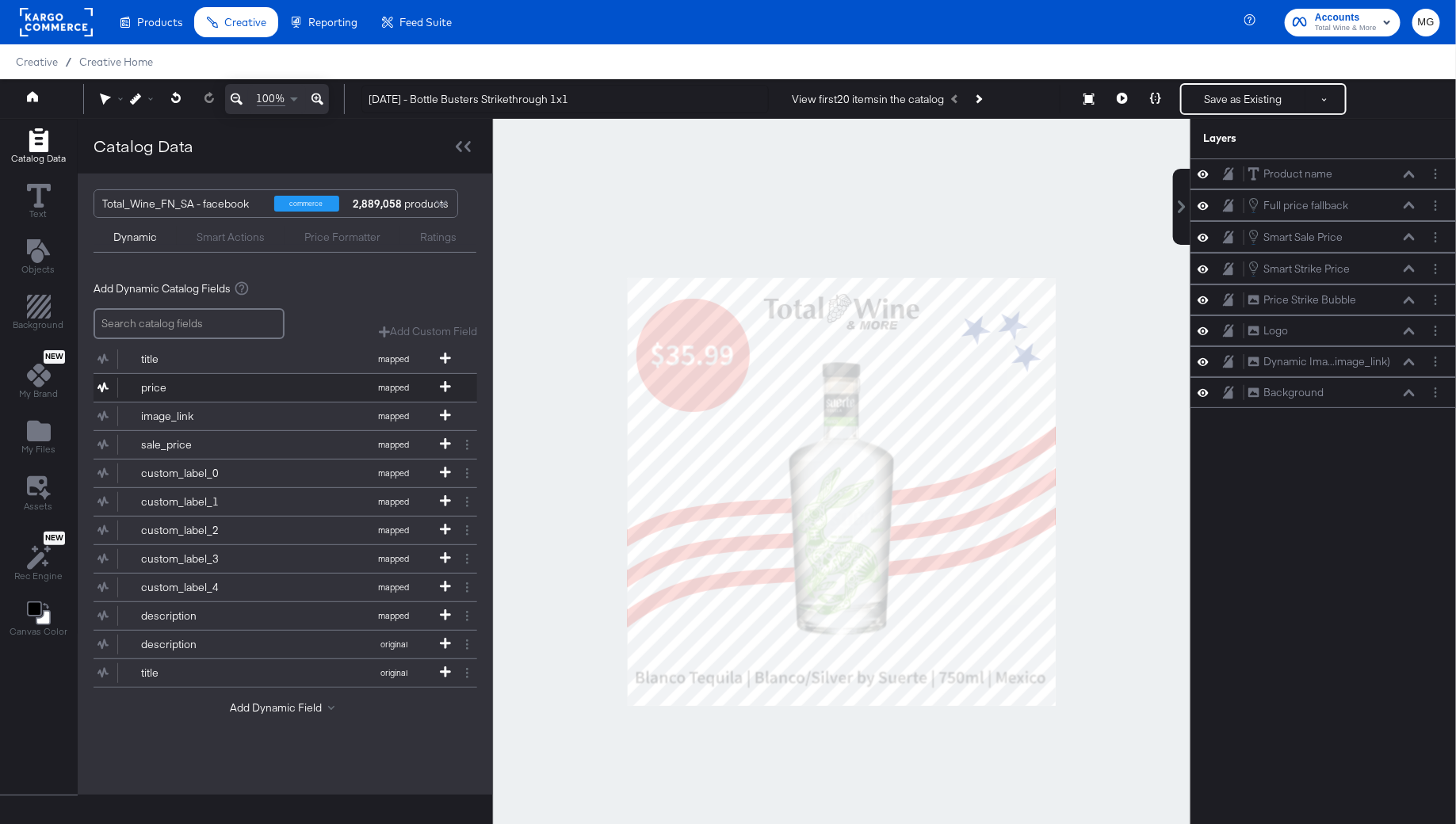
click at [224, 388] on div "price" at bounding box center [198, 388] width 115 height 15
click at [587, 233] on div at bounding box center [841, 492] width 698 height 746
